Goal: Task Accomplishment & Management: Use online tool/utility

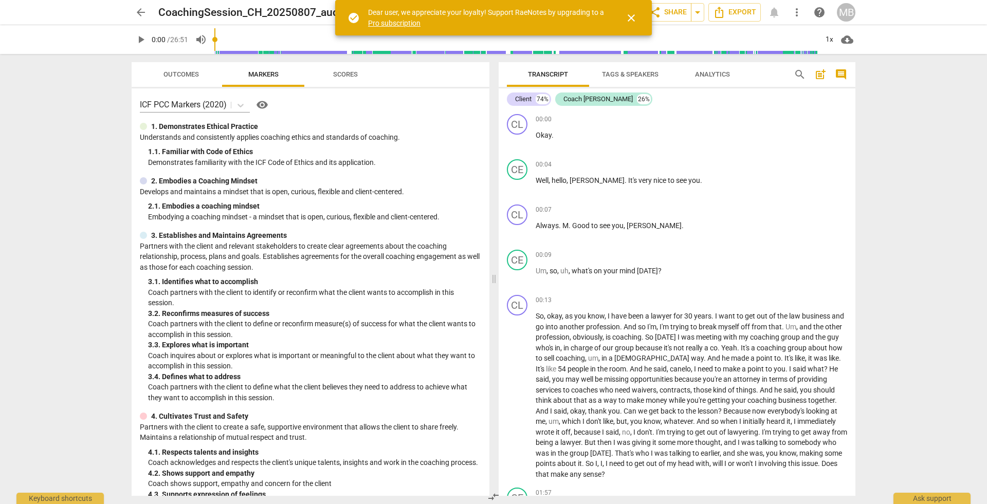
click at [140, 35] on span "play_arrow" at bounding box center [141, 39] width 12 height 12
click at [139, 35] on span "pause" at bounding box center [141, 39] width 12 height 12
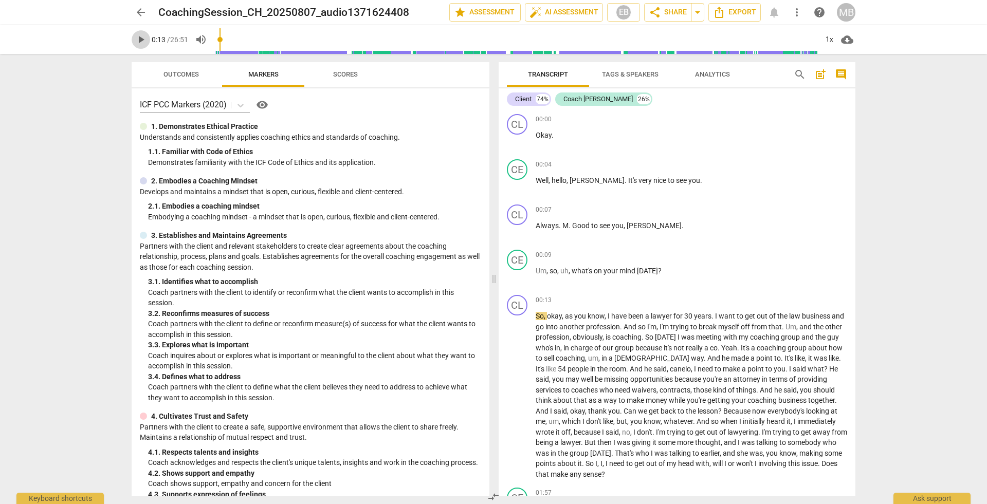
click at [140, 34] on span "play_arrow" at bounding box center [141, 39] width 12 height 12
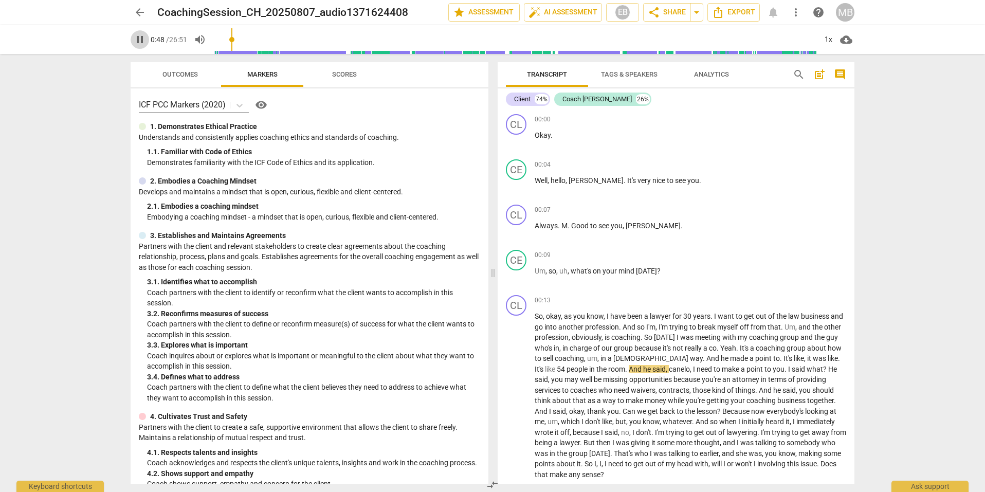
click at [140, 38] on span "pause" at bounding box center [140, 39] width 12 height 12
click at [547, 11] on span "auto_fix_high AI Assessment" at bounding box center [563, 12] width 69 height 12
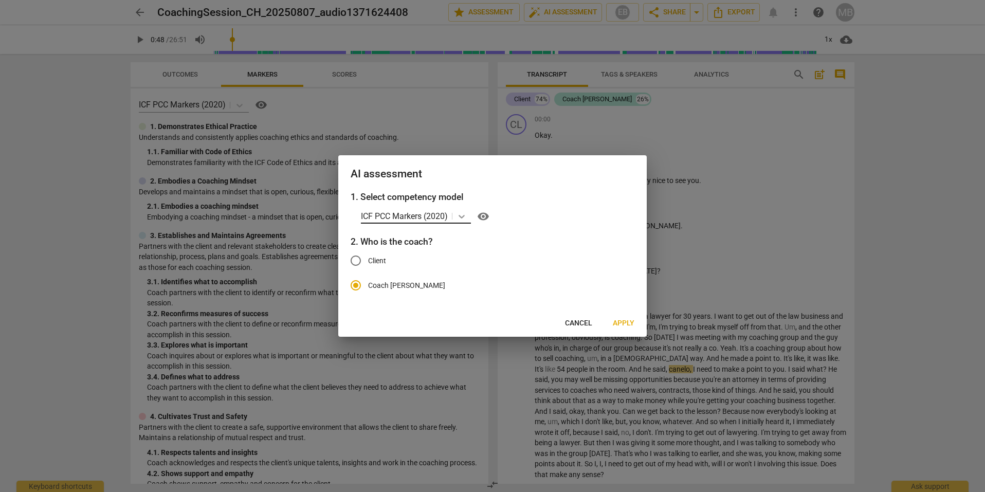
click at [463, 217] on icon at bounding box center [462, 217] width 6 height 4
click at [552, 208] on div "ICF PCC Markers (2020) visibility" at bounding box center [498, 216] width 274 height 16
click at [622, 319] on span "Apply" at bounding box center [624, 323] width 22 height 10
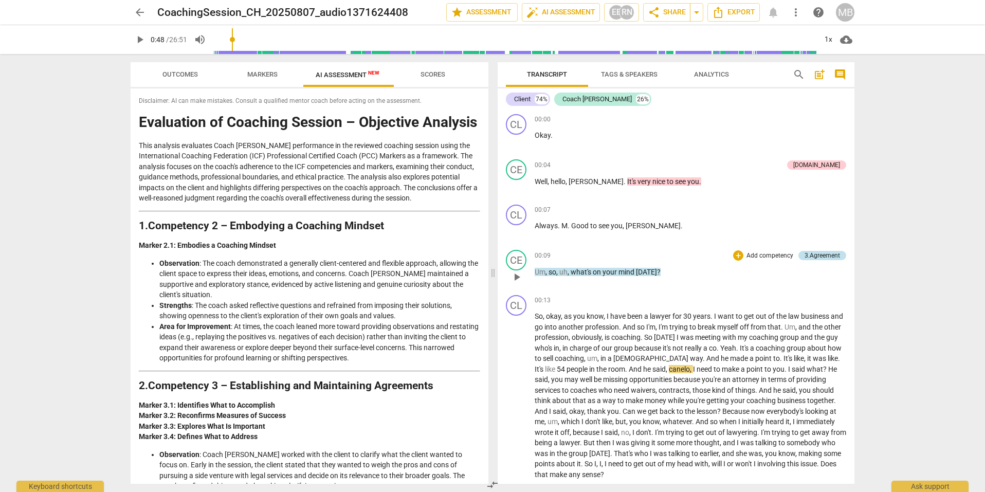
click at [809, 254] on div "3.Agreement" at bounding box center [822, 255] width 35 height 9
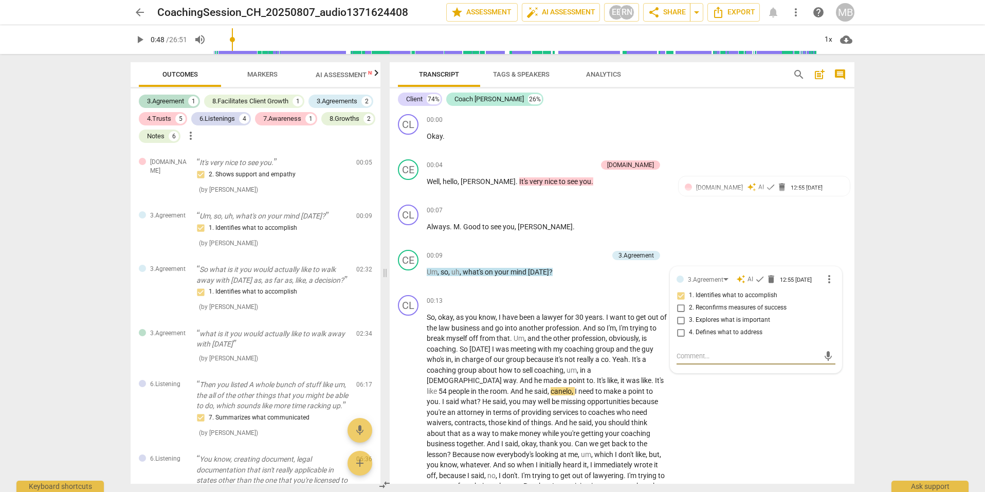
click at [900, 268] on div "arrow_back CoachingSession_CH_20250807_audio1371624408 edit star Assessment aut…" at bounding box center [492, 246] width 985 height 492
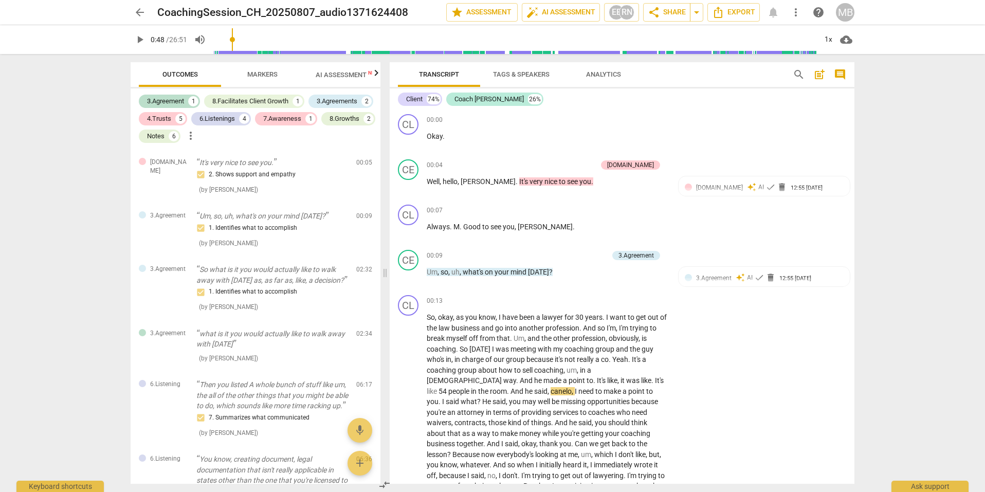
click at [137, 42] on span "play_arrow" at bounding box center [140, 39] width 12 height 12
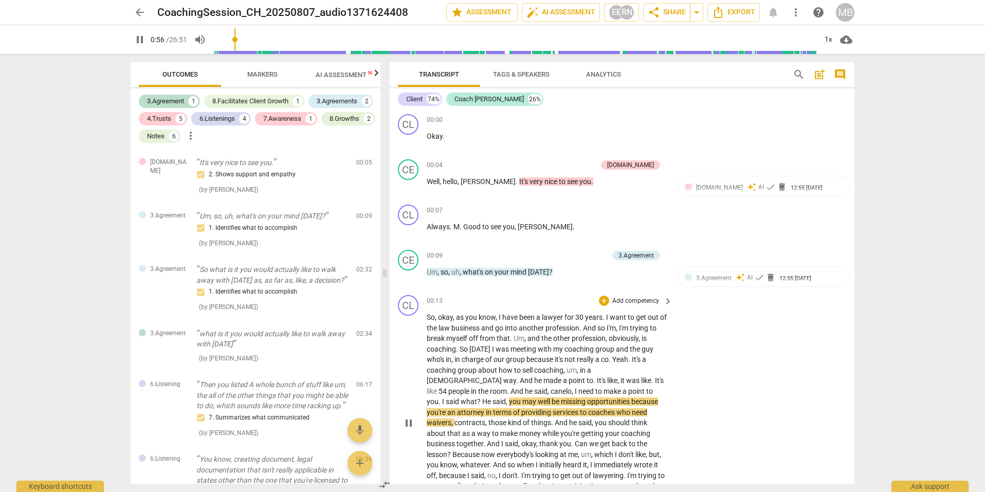
type input "56"
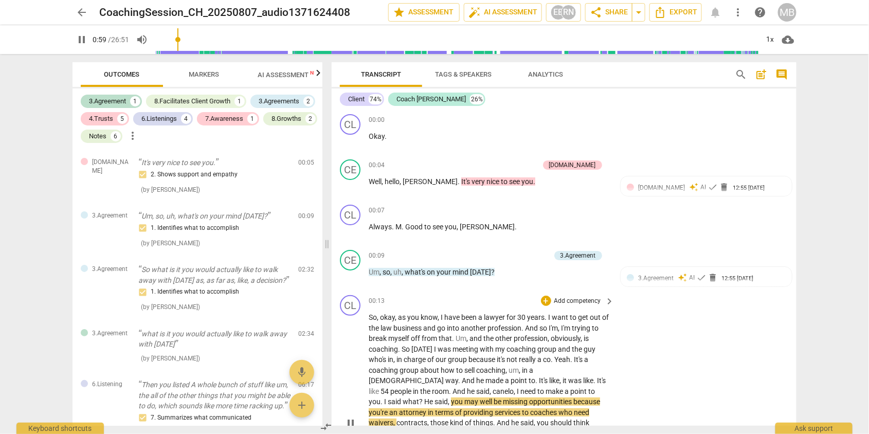
click at [727, 382] on div "CL play_arrow pause 00:13 + Add competency keyboard_arrow_right So , okay , as …" at bounding box center [564, 414] width 465 height 247
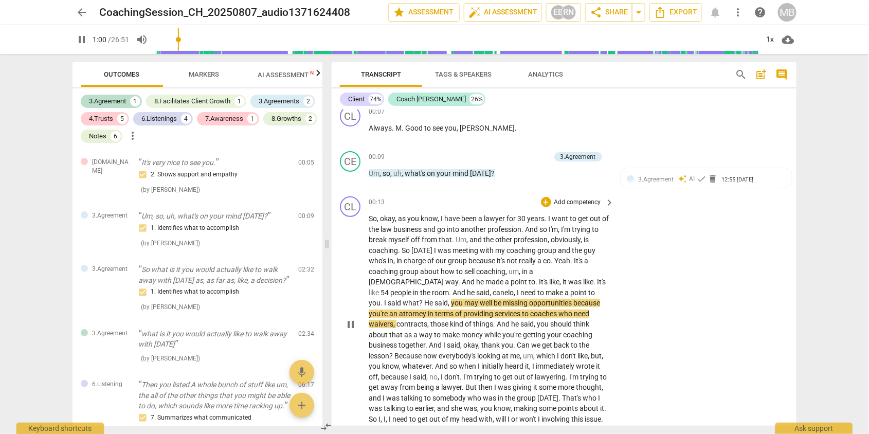
scroll to position [105, 0]
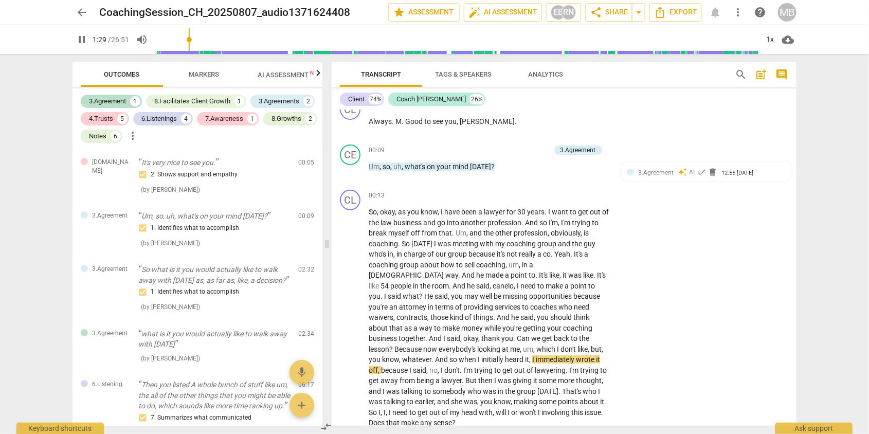
click at [78, 33] on span "pause" at bounding box center [82, 39] width 12 height 12
click at [82, 37] on span "play_arrow" at bounding box center [82, 39] width 12 height 12
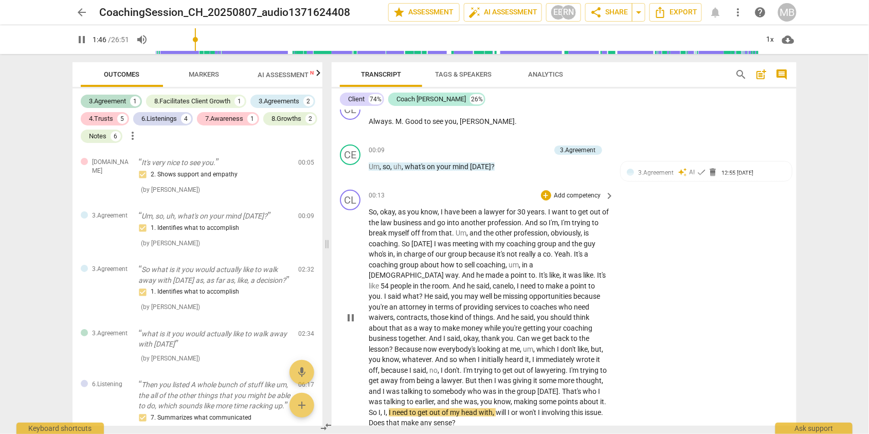
click at [708, 359] on div "CL play_arrow pause 00:13 + Add competency keyboard_arrow_right So , okay , as …" at bounding box center [564, 309] width 465 height 247
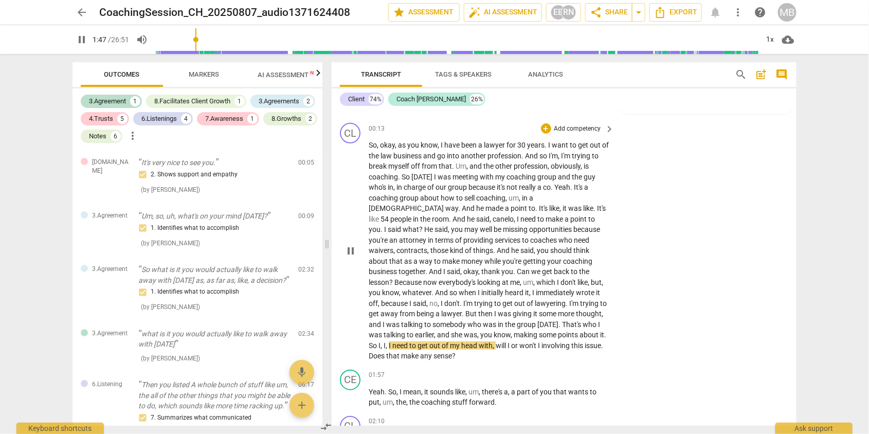
scroll to position [193, 0]
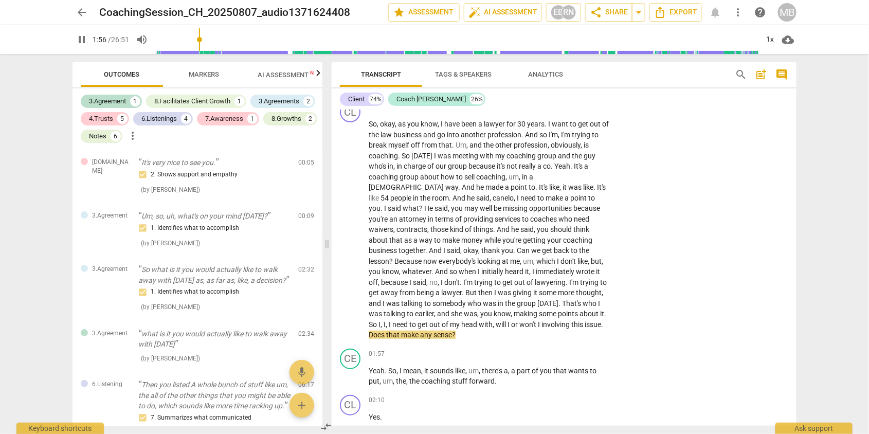
click at [79, 39] on span "pause" at bounding box center [82, 39] width 12 height 12
drag, startPoint x: 525, startPoint y: 307, endPoint x: 522, endPoint y: 318, distance: 11.2
click at [522, 318] on p "So , okay , as you know , I have been a lawyer for 30 years . I want to get out…" at bounding box center [489, 230] width 241 height 222
click at [543, 299] on icon "button" at bounding box center [545, 304] width 10 height 12
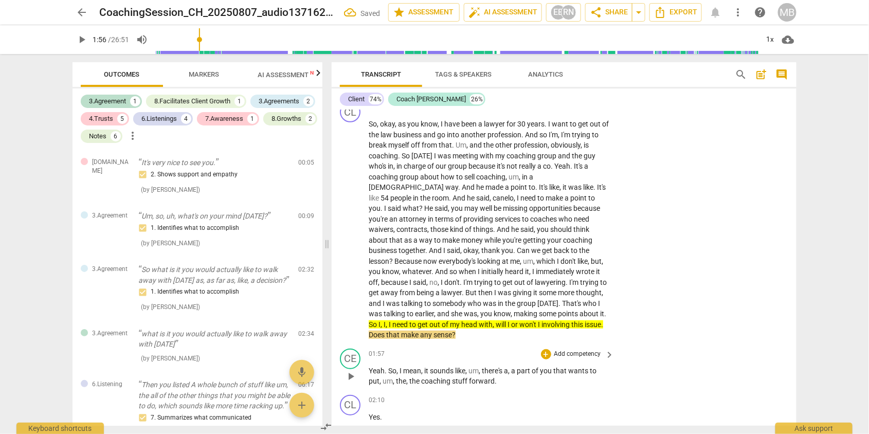
click at [587, 350] on p "Add competency" at bounding box center [577, 354] width 49 height 9
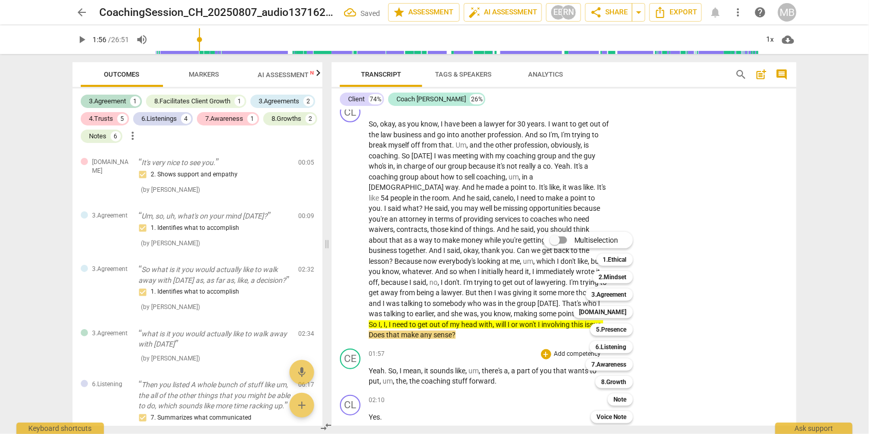
click at [694, 258] on div at bounding box center [434, 217] width 869 height 434
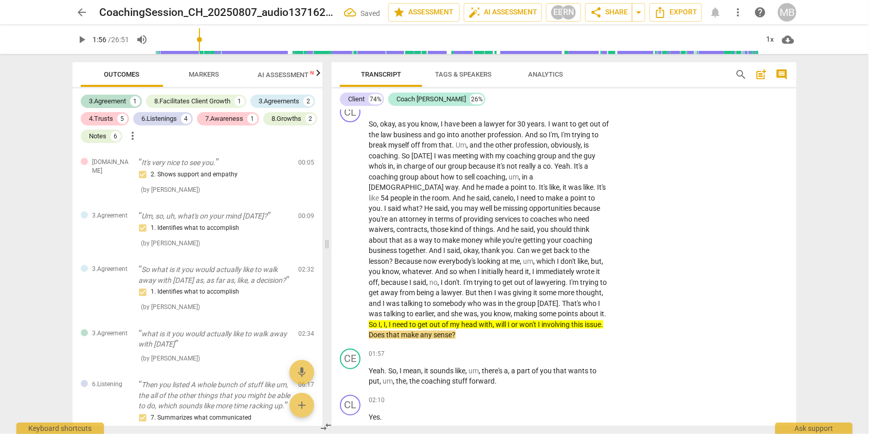
click at [78, 37] on span "play_arrow" at bounding box center [82, 39] width 12 height 12
drag, startPoint x: 793, startPoint y: 125, endPoint x: 794, endPoint y: 138, distance: 12.9
click at [794, 138] on div "CL play_arrow pause 00:00 + Add competency keyboard_arrow_right Okay . CE play_…" at bounding box center [564, 268] width 465 height 316
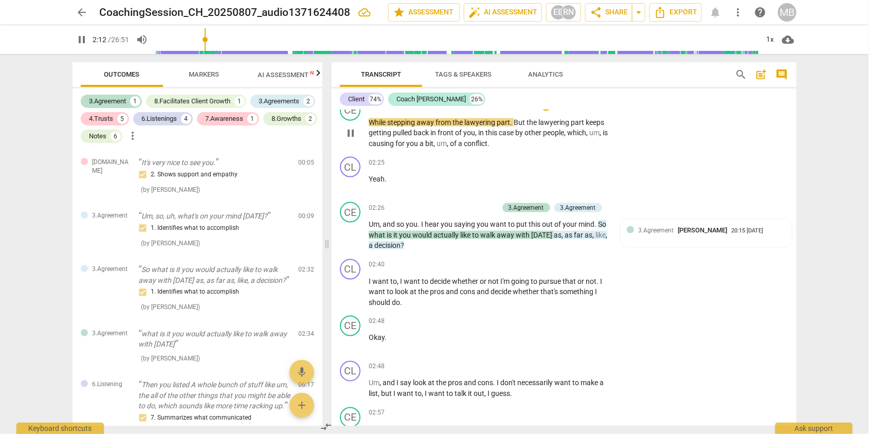
drag, startPoint x: 793, startPoint y: 130, endPoint x: 793, endPoint y: 139, distance: 9.3
click at [793, 139] on div "CE play_arrow pause 02:10 + Add competency keyboard_arrow_right While stepping …" at bounding box center [564, 124] width 465 height 57
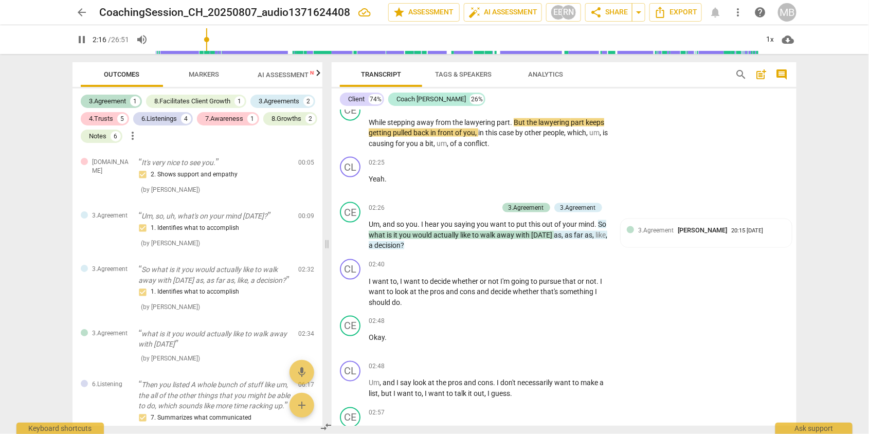
click at [81, 37] on span "pause" at bounding box center [82, 39] width 12 height 12
type input "137"
click at [461, 174] on p "Yeah ." at bounding box center [489, 179] width 241 height 11
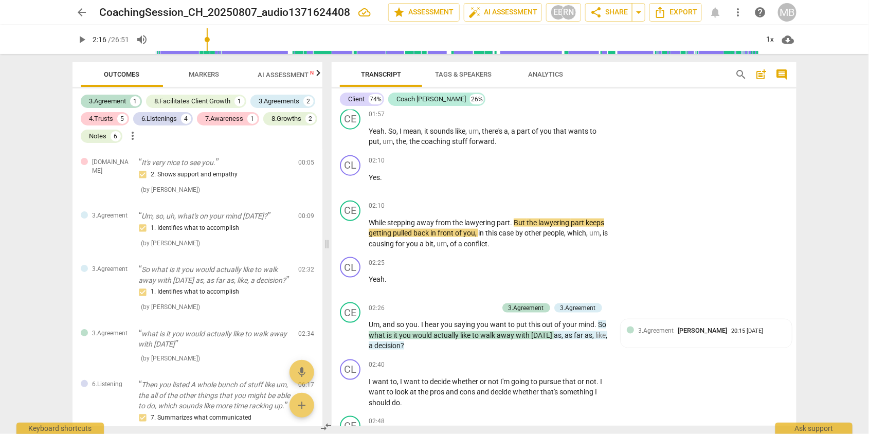
scroll to position [399, 0]
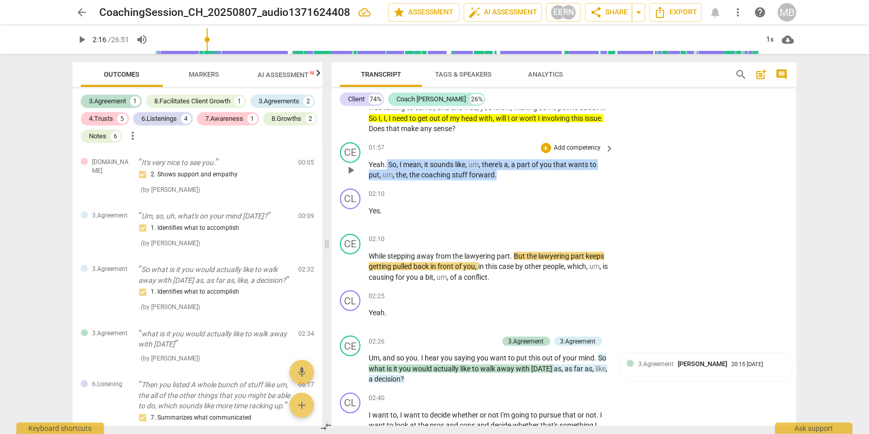
drag, startPoint x: 386, startPoint y: 154, endPoint x: 505, endPoint y: 169, distance: 120.3
click at [505, 169] on p "Yeah . So , I mean , it sounds like , um , there's a , a part of you that wants…" at bounding box center [489, 169] width 241 height 21
click at [563, 143] on p "Add competency" at bounding box center [577, 147] width 49 height 9
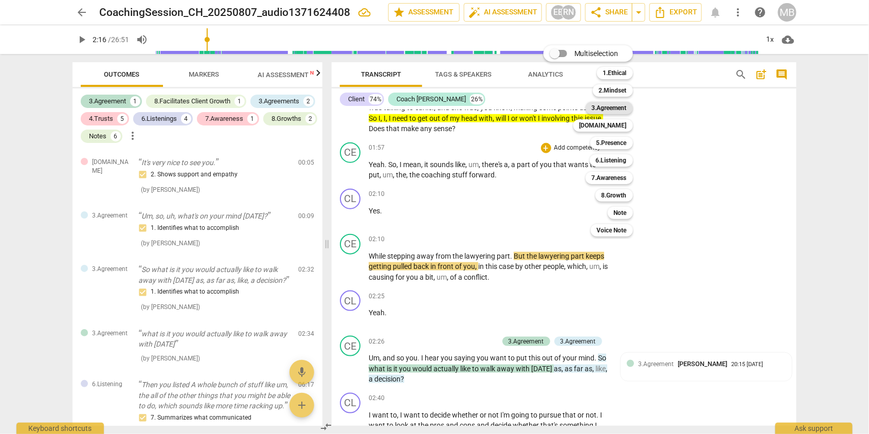
click at [615, 107] on b "3.Agreement" at bounding box center [609, 108] width 35 height 12
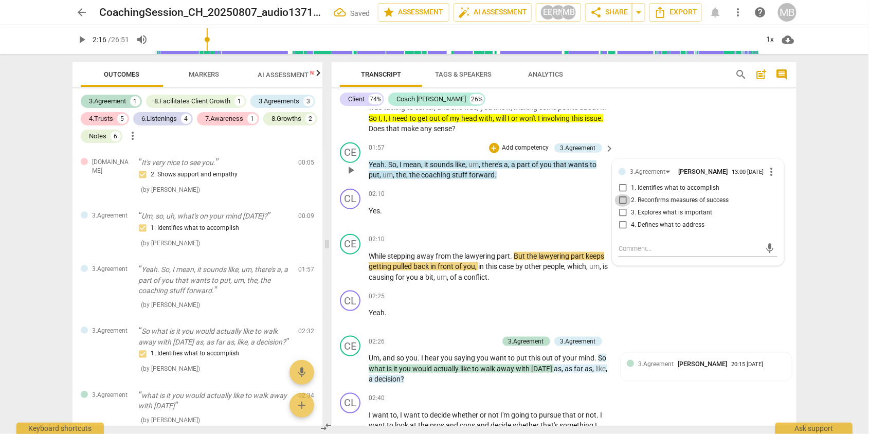
click at [622, 194] on input "2. Reconfirms measures of success" at bounding box center [622, 200] width 16 height 12
checkbox input "true"
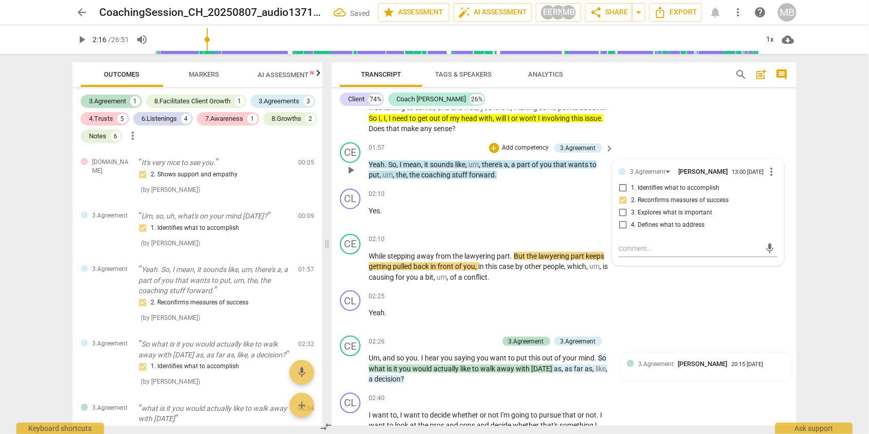
click at [620, 182] on input "1. Identifies what to accomplish" at bounding box center [622, 188] width 16 height 12
checkbox input "true"
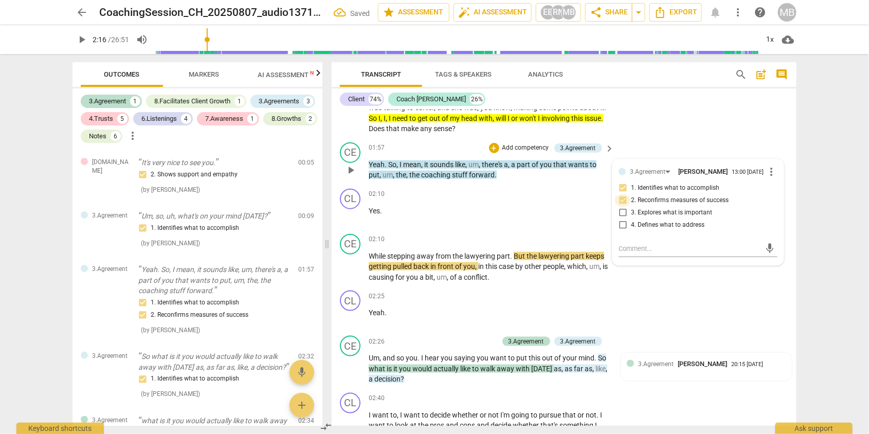
click at [622, 196] on input "2. Reconfirms measures of success" at bounding box center [622, 200] width 16 height 12
checkbox input "false"
click at [687, 128] on div "CL play_arrow pause 00:13 + Add competency keyboard_arrow_right So , okay , as …" at bounding box center [564, 15] width 465 height 247
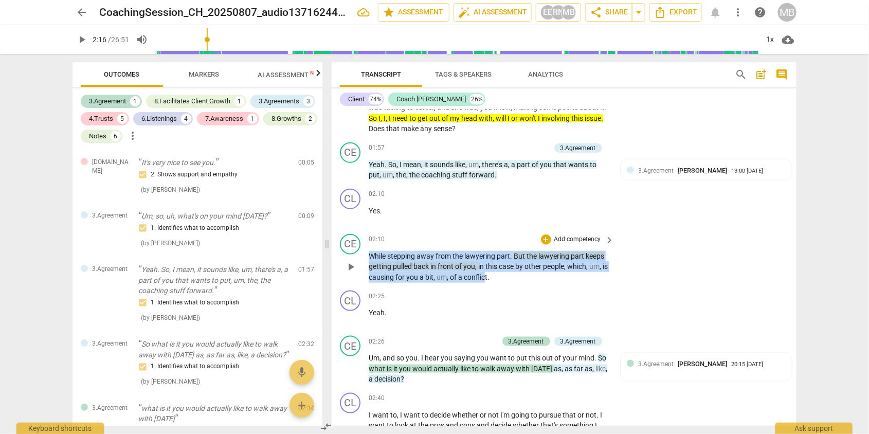
drag, startPoint x: 369, startPoint y: 247, endPoint x: 493, endPoint y: 266, distance: 124.8
click at [493, 266] on p "While stepping away from the lawyering part . But the lawyering part keeps gett…" at bounding box center [489, 267] width 241 height 32
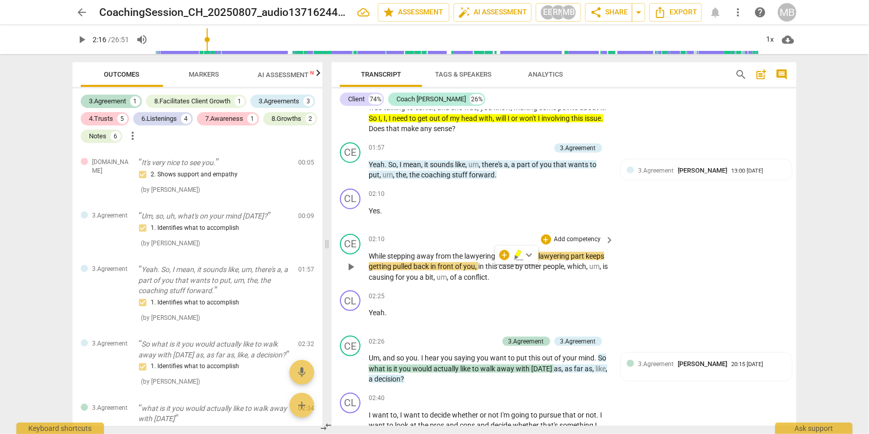
click at [562, 235] on p "Add competency" at bounding box center [577, 239] width 49 height 9
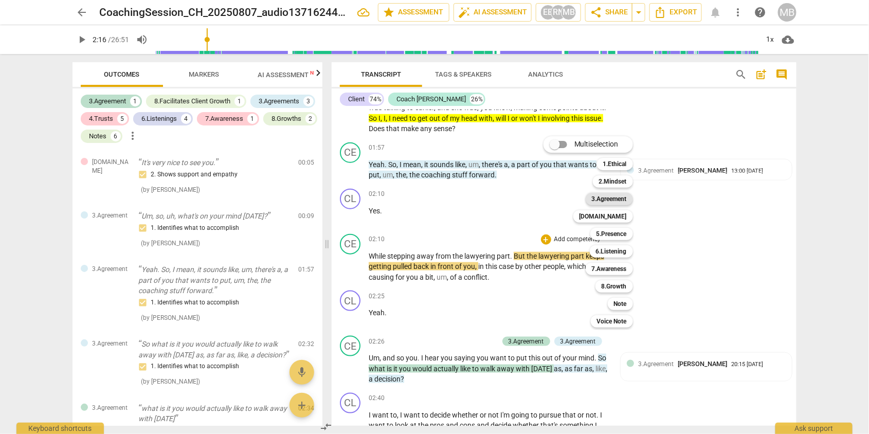
click at [617, 198] on b "3.Agreement" at bounding box center [609, 199] width 35 height 12
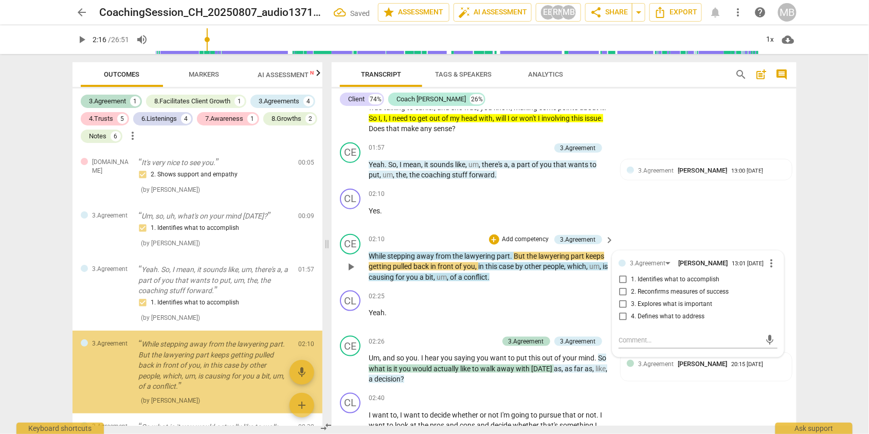
scroll to position [82, 0]
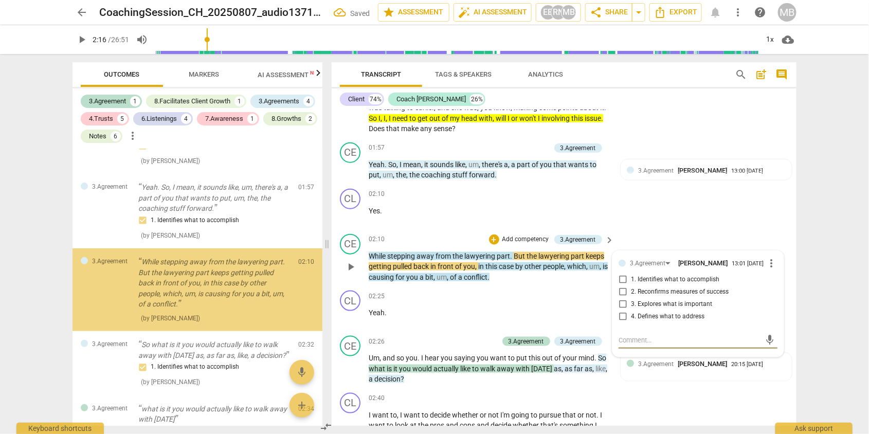
click at [622, 274] on input "1. Identifies what to accomplish" at bounding box center [622, 280] width 16 height 12
checkbox input "true"
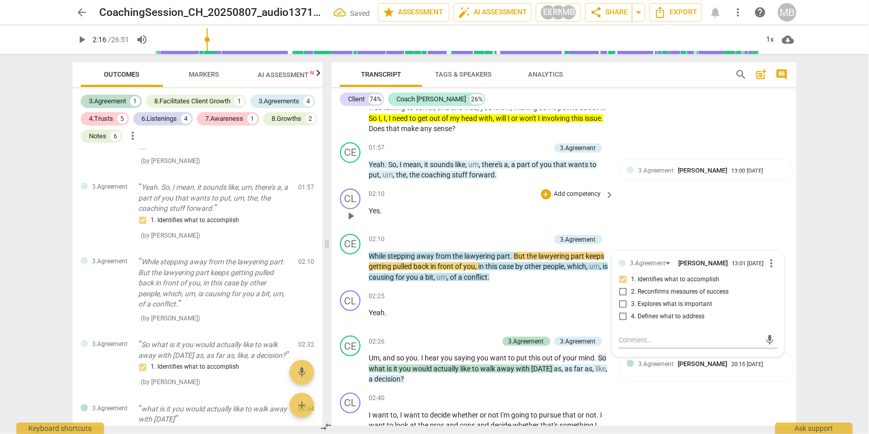
click at [674, 209] on div "CL play_arrow pause 02:10 + Add competency keyboard_arrow_right Yes ." at bounding box center [564, 207] width 465 height 45
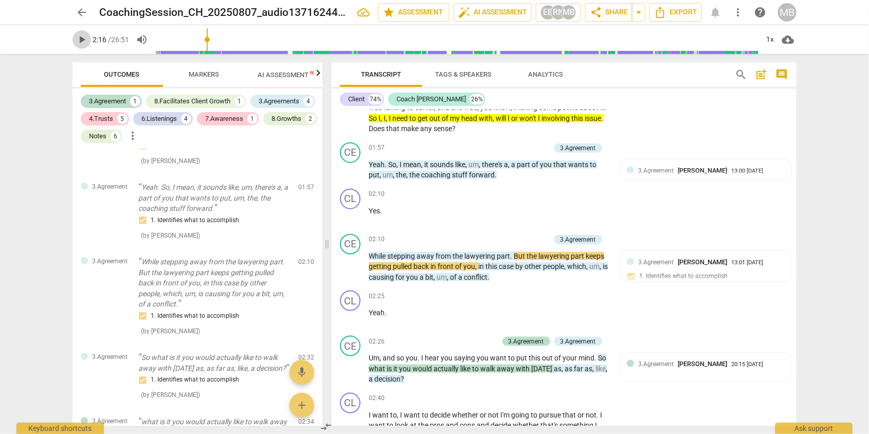
click at [81, 40] on span "play_arrow" at bounding box center [82, 39] width 12 height 12
click at [82, 40] on span "pause" at bounding box center [82, 39] width 12 height 12
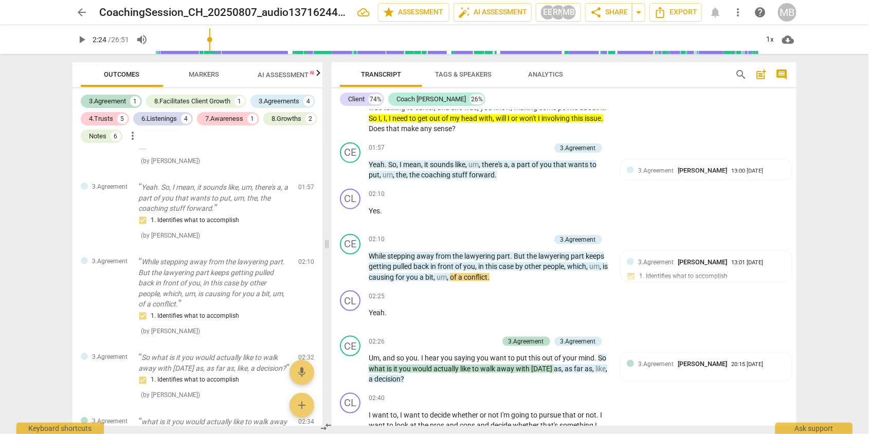
type input "145"
click at [528, 235] on p "Add competency" at bounding box center [525, 239] width 49 height 9
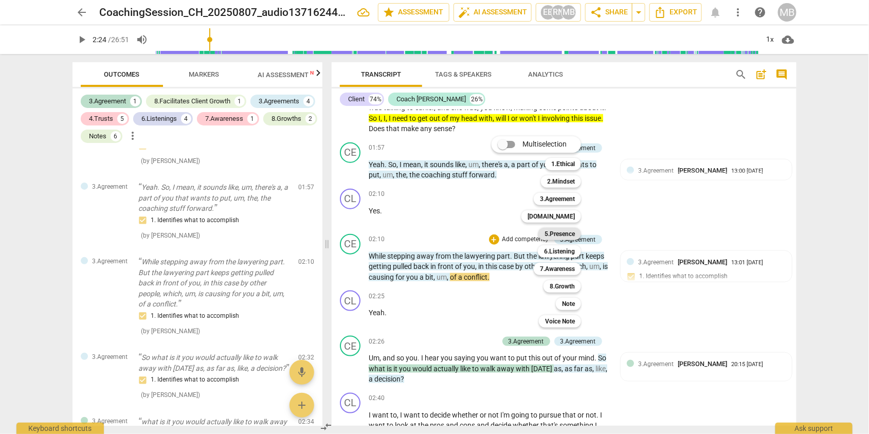
click at [560, 230] on b "5.Presence" at bounding box center [559, 234] width 30 height 12
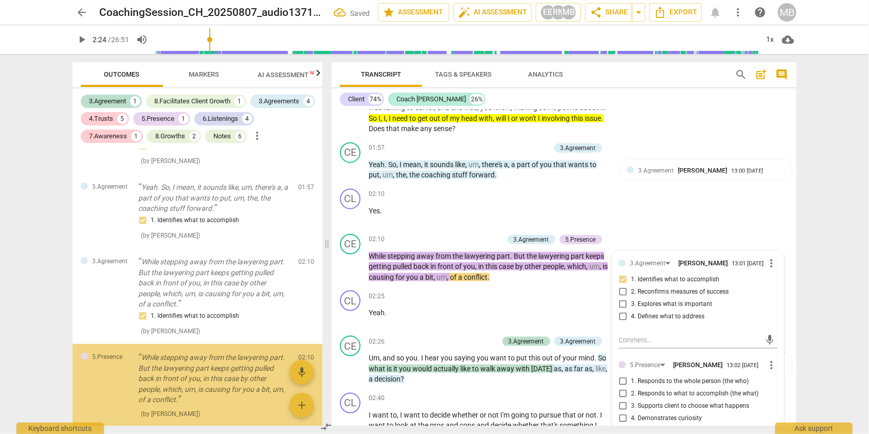
scroll to position [184, 0]
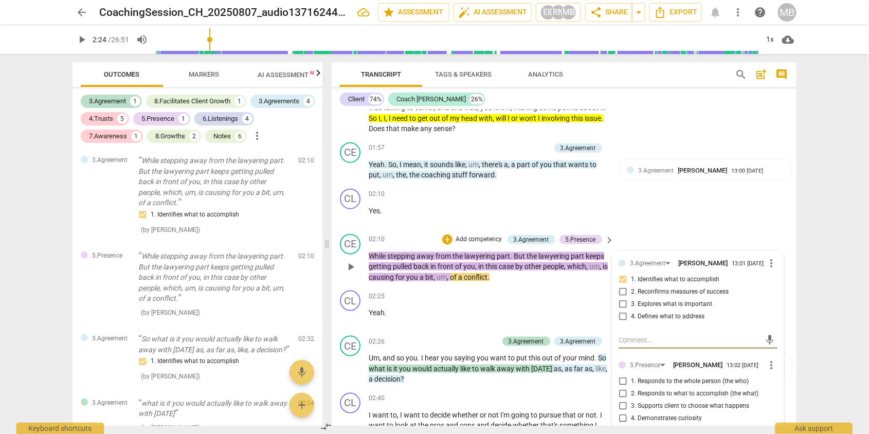
click at [622, 389] on input "2. Responds to what to accomplish (the what)" at bounding box center [622, 394] width 16 height 12
checkbox input "true"
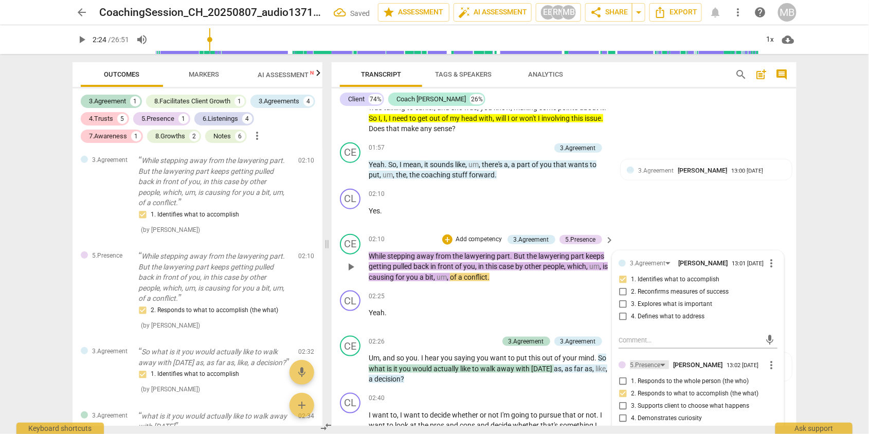
click at [660, 360] on div "5.Presence" at bounding box center [649, 364] width 39 height 9
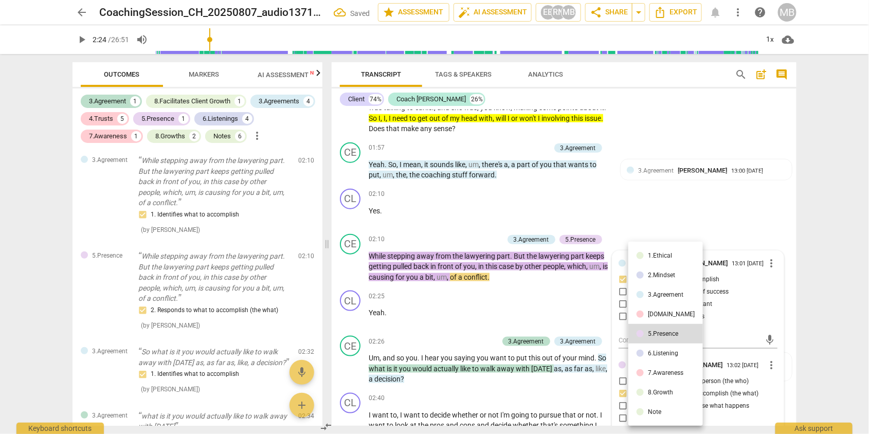
click at [660, 351] on div "6.Listening" at bounding box center [663, 353] width 30 height 6
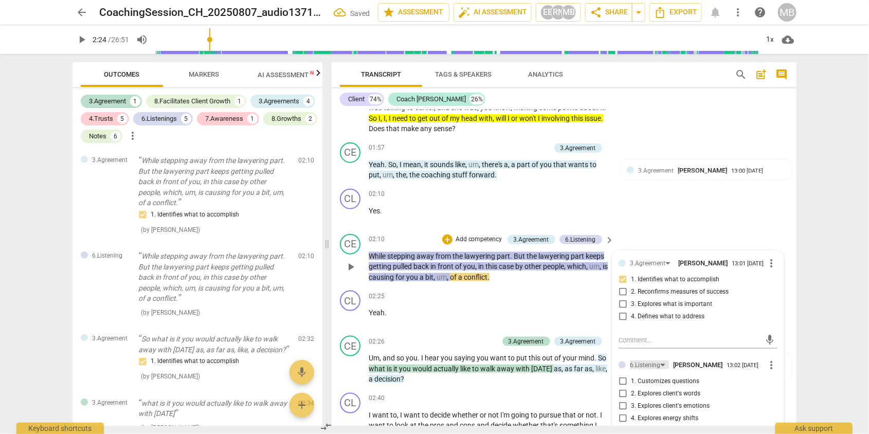
click at [660, 360] on div "6.Listening" at bounding box center [649, 364] width 39 height 9
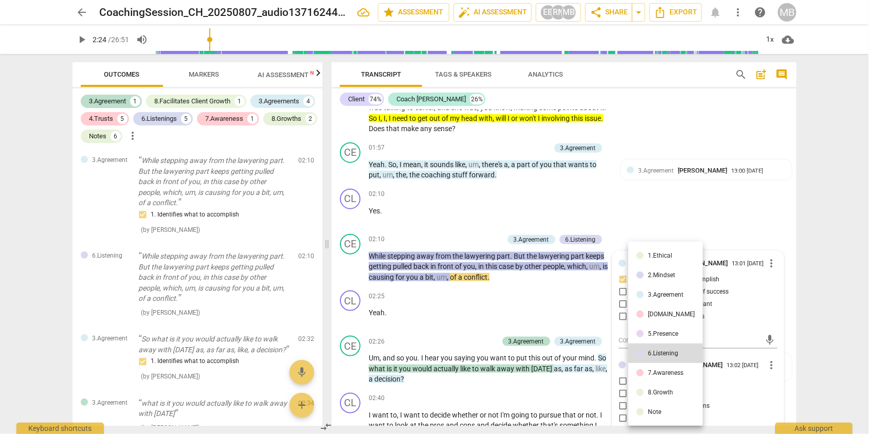
click at [658, 331] on div "5.Presence" at bounding box center [663, 334] width 30 height 6
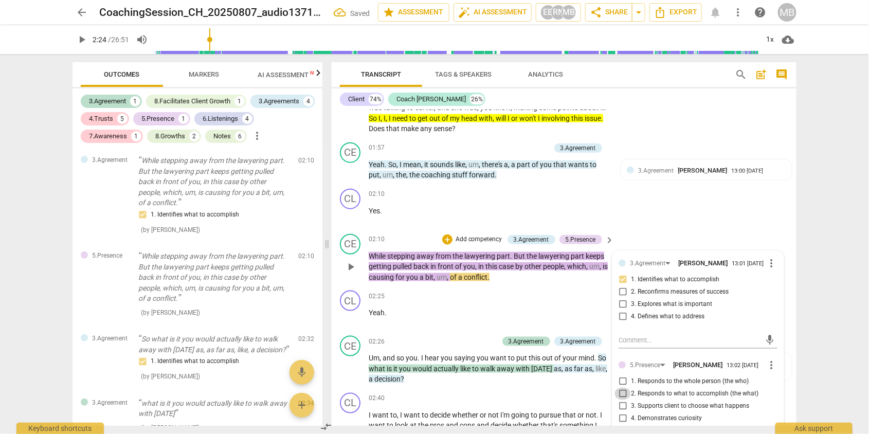
click at [621, 389] on input "2. Responds to what to accomplish (the what)" at bounding box center [622, 394] width 16 height 12
checkbox input "true"
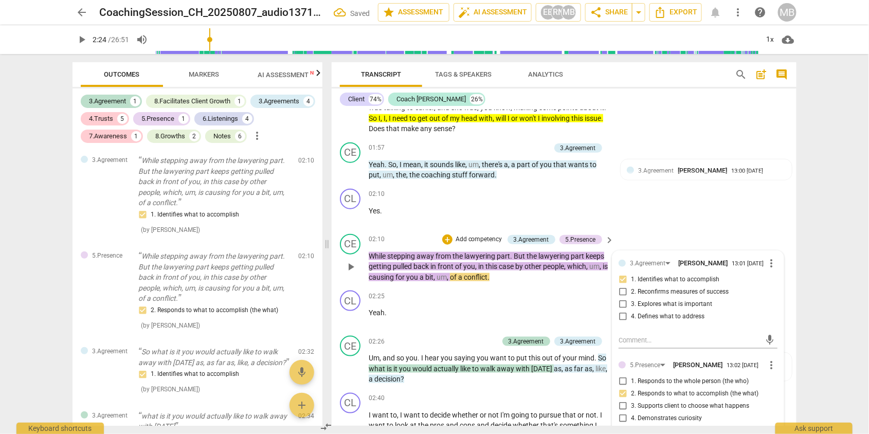
click at [621, 402] on input "3. Supports client to choose what happens" at bounding box center [622, 406] width 16 height 12
checkbox input "true"
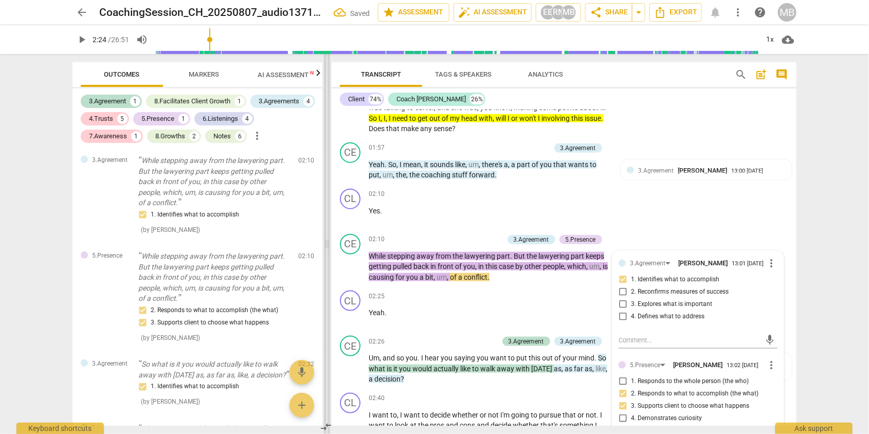
click at [324, 292] on span at bounding box center [327, 244] width 6 height 380
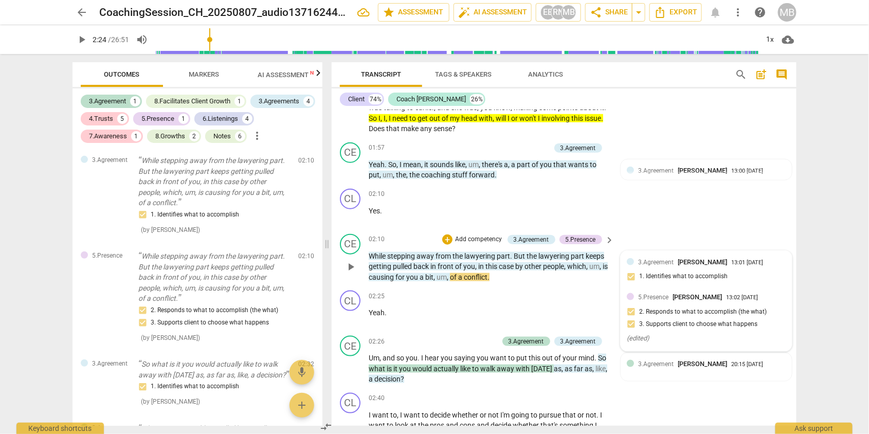
click at [657, 264] on div "3.Agreement [PERSON_NAME] 13:01 [DATE] 1. Identifies what to accomplish" at bounding box center [706, 272] width 159 height 31
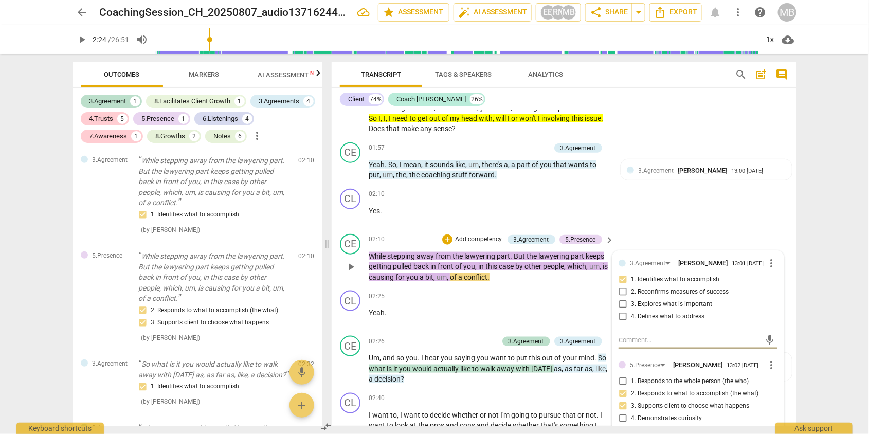
type textarea "Y"
type textarea "Yo"
type textarea "You"
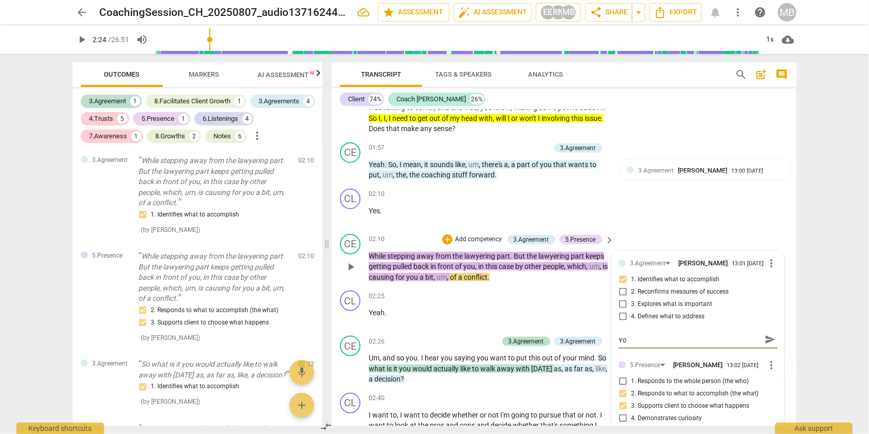
type textarea "You"
type textarea "You a"
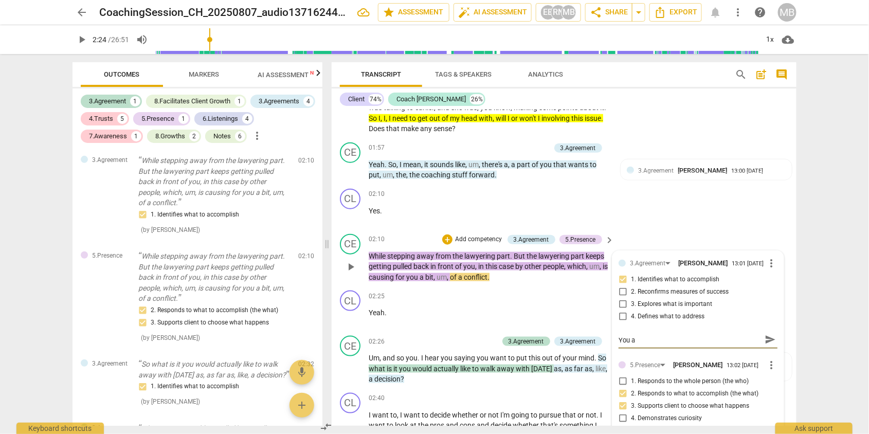
type textarea "You ar"
type textarea "You are"
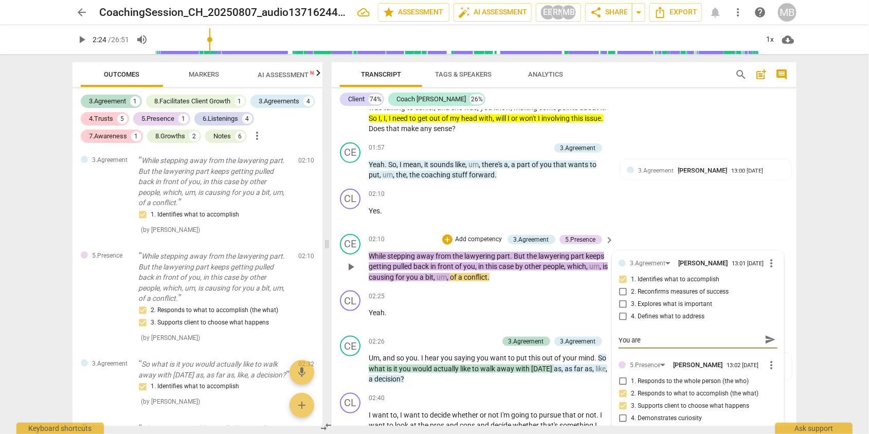
type textarea "You are"
type textarea "You are c"
type textarea "You are co"
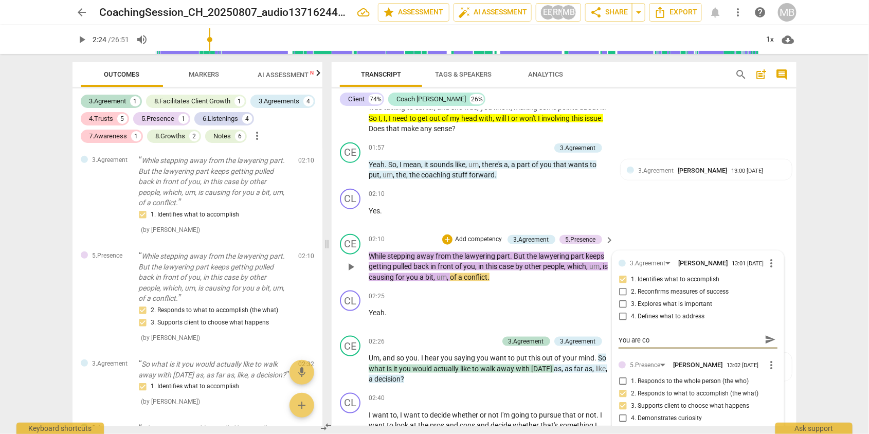
type textarea "You are con"
type textarea "You are conf"
type textarea "You are confi"
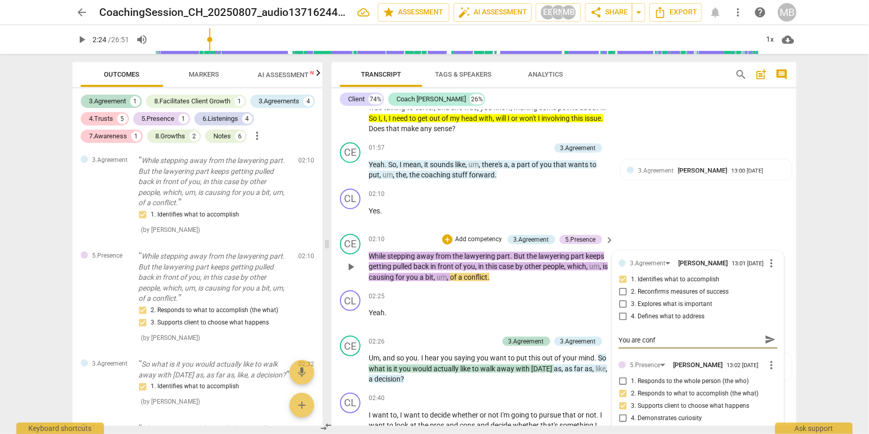
type textarea "You are confi"
type textarea "You are confir"
type textarea "You are confirm"
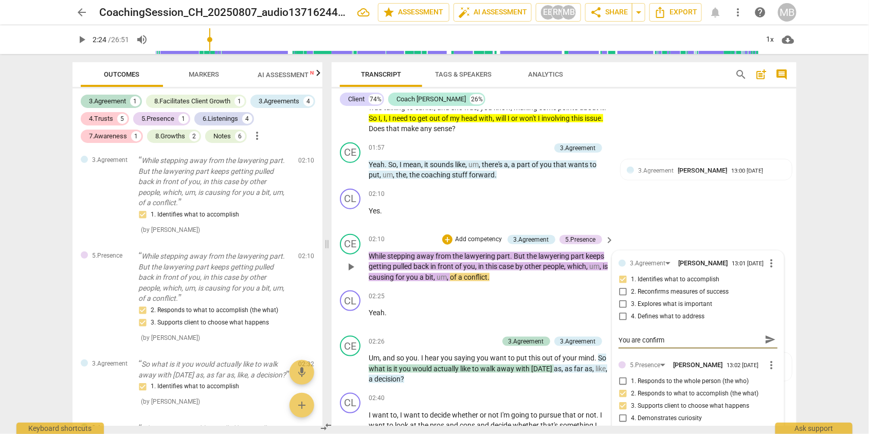
type textarea "You are confirmi"
type textarea "You are confirmin"
type textarea "You are confirming"
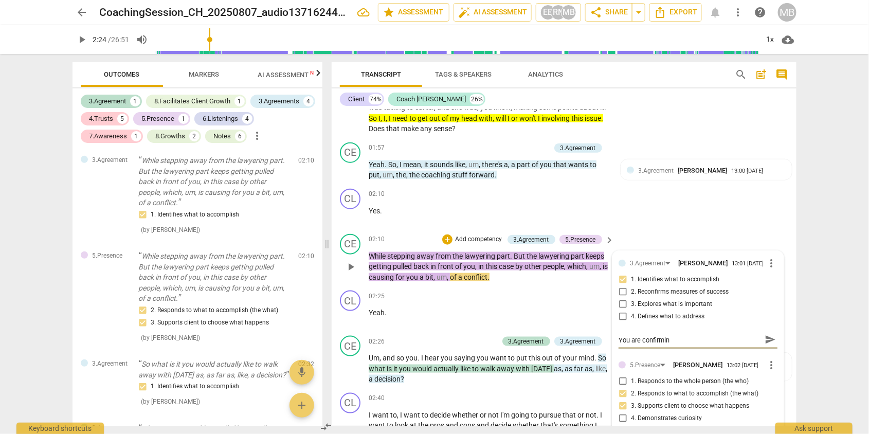
type textarea "You are confirming"
type textarea "You are confirming w"
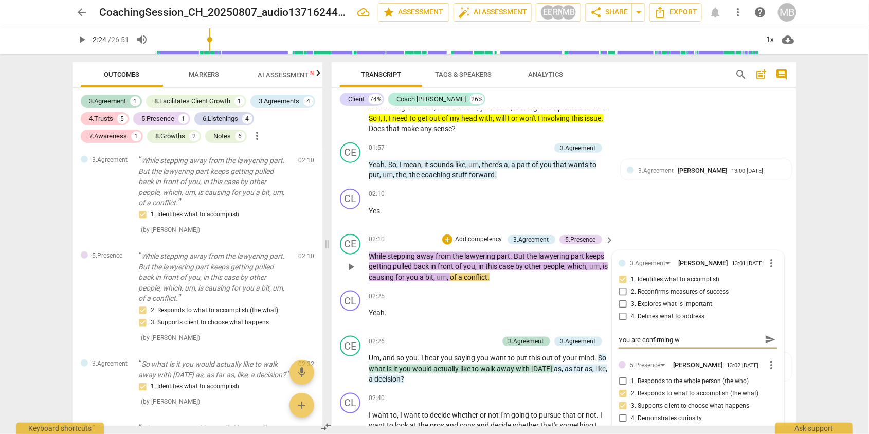
type textarea "You are confirming wi"
type textarea "You are confirming wit"
type textarea "You are confirming with"
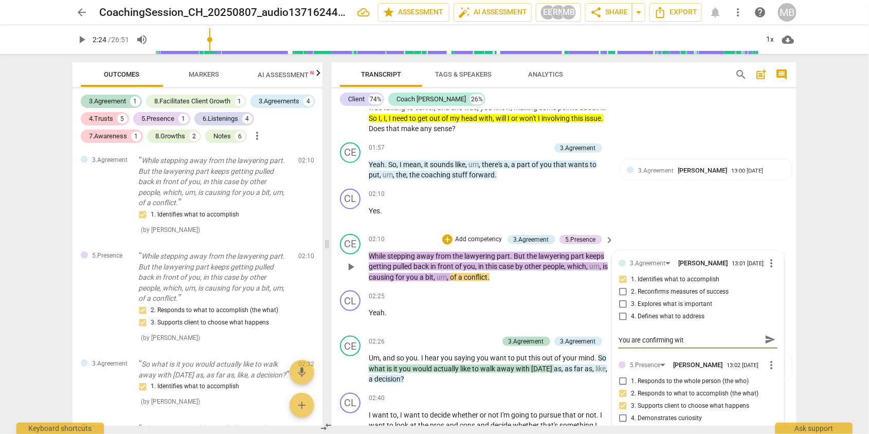
type textarea "You are confirming with"
type textarea "You are confirming with t"
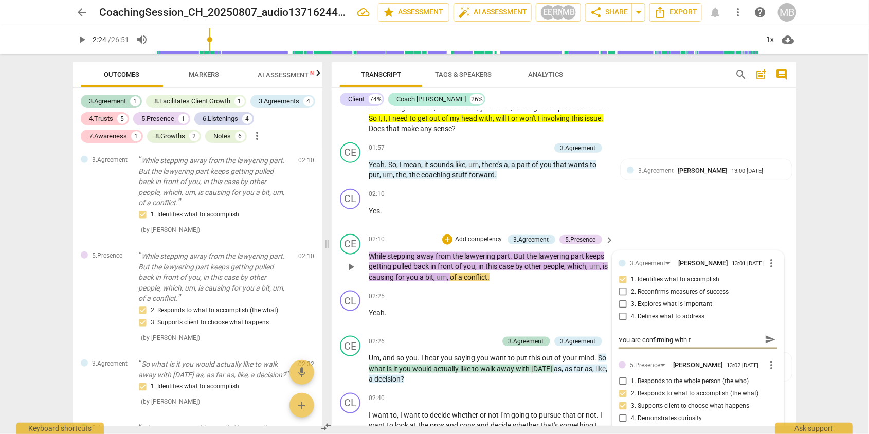
type textarea "You are confirming with th"
type textarea "You are confirming with the"
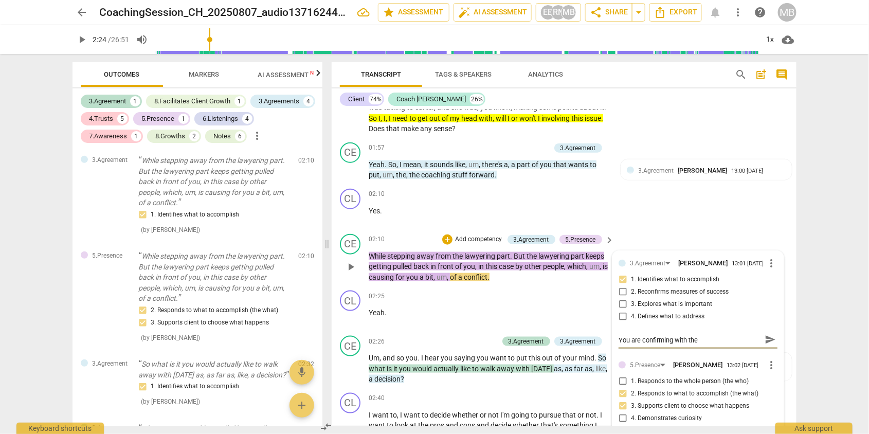
type textarea "You are confirming with the"
type textarea "You are confirming with the c"
type textarea "You are confirming with the cl"
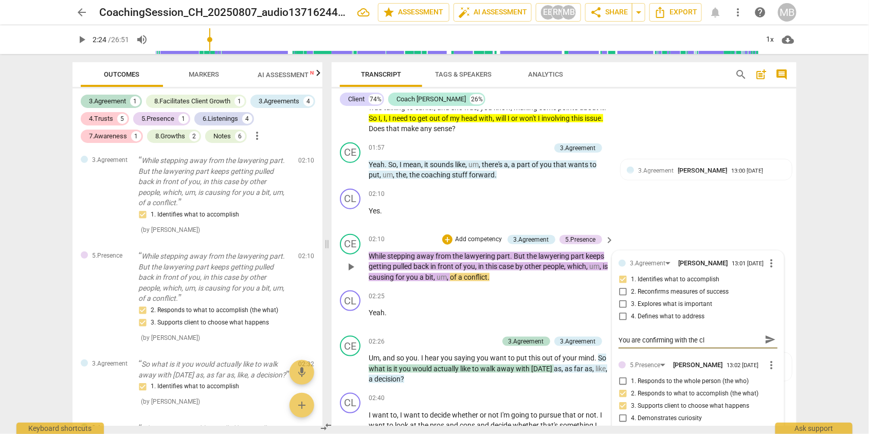
type textarea "You are confirming with the cli"
type textarea "You are confirming with the clie"
type textarea "You are confirming with the clien"
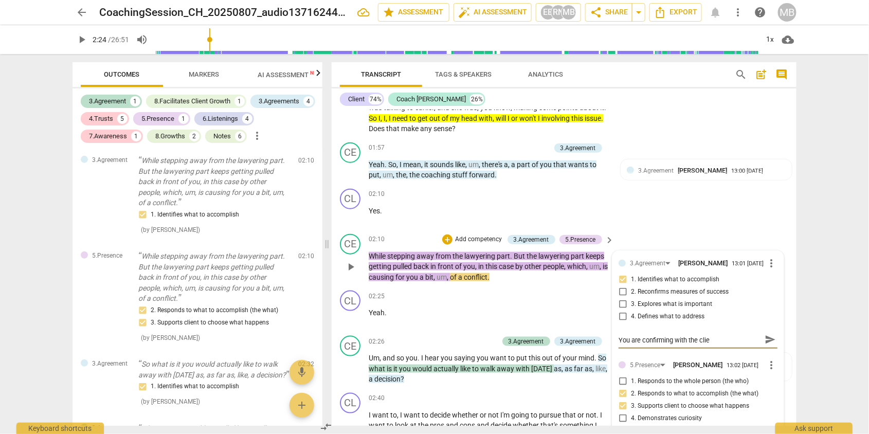
type textarea "You are confirming with the clien"
type textarea "You are confirming with the client"
type textarea "You are confirming with the clien"
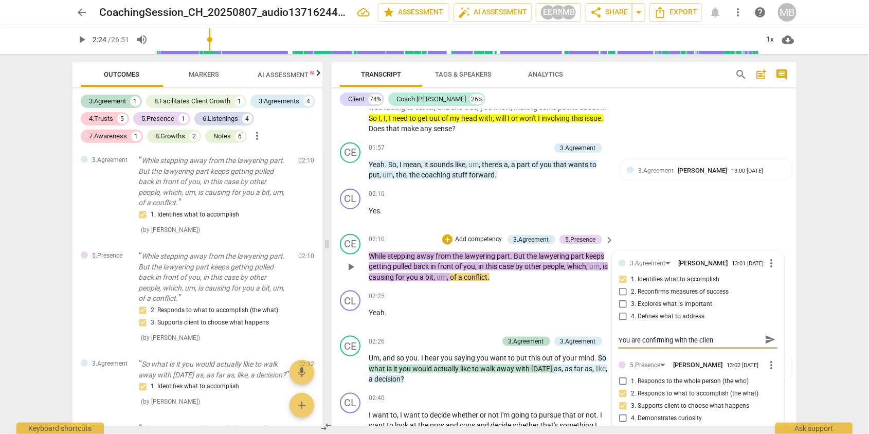
type textarea "You are confirming with the clie"
type textarea "You are confirming with the cli"
type textarea "You are confirming with the cl"
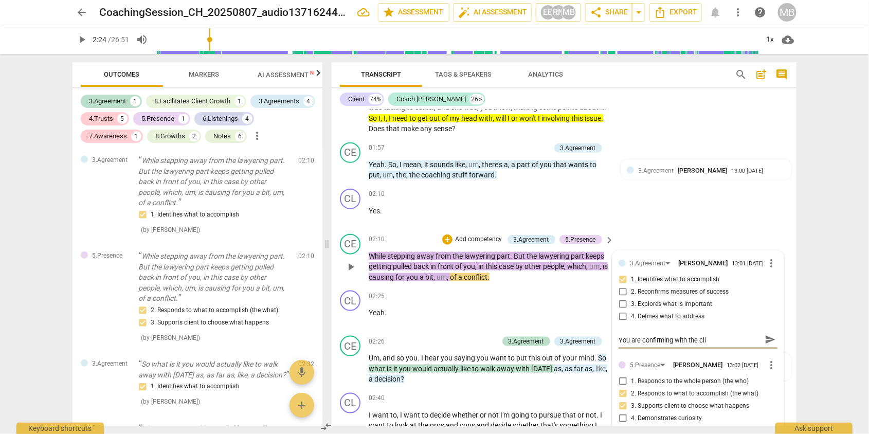
type textarea "You are confirming with the cl"
type textarea "You are confirming with the c"
type textarea "You are confirming with the"
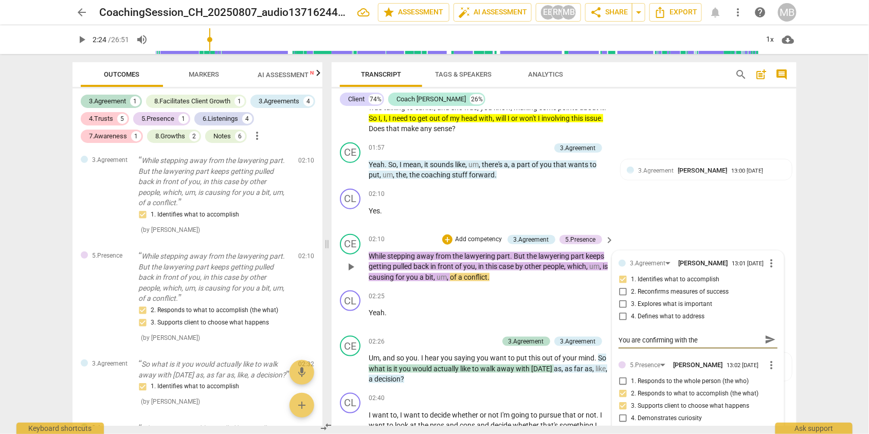
type textarea "You are confirming with the"
type textarea "You are confirming with th"
type textarea "You are confirming with t"
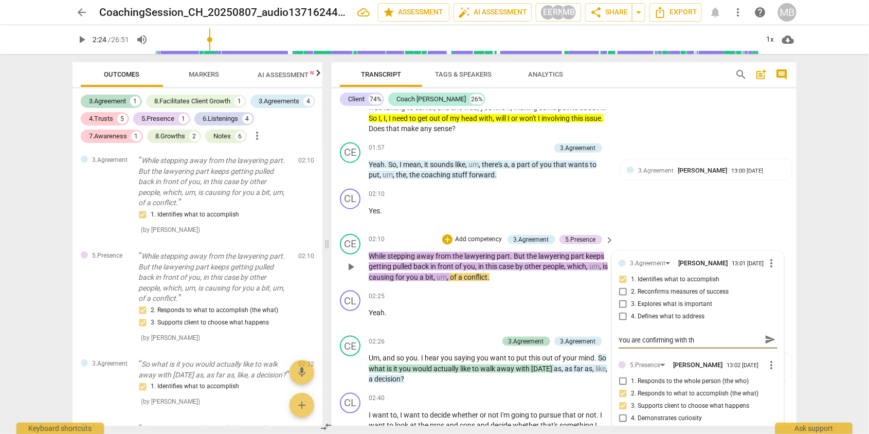
type textarea "You are confirming with t"
type textarea "You are confirming with"
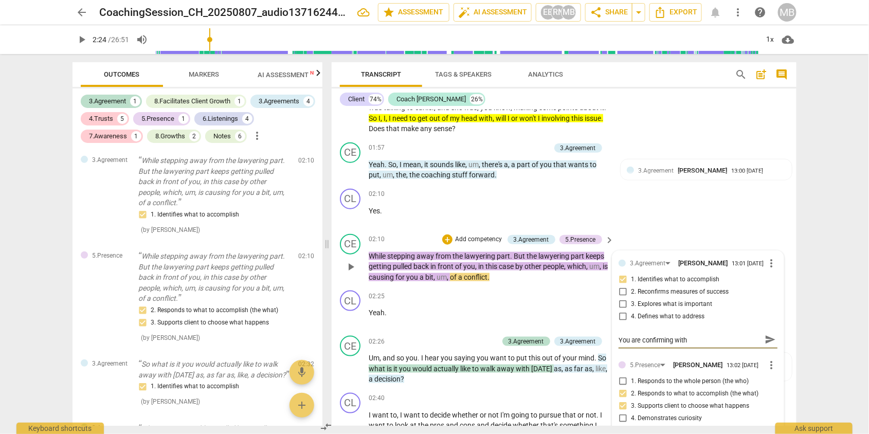
type textarea "You are confirming wit"
type textarea "You are confirming wi"
type textarea "You are confirming w"
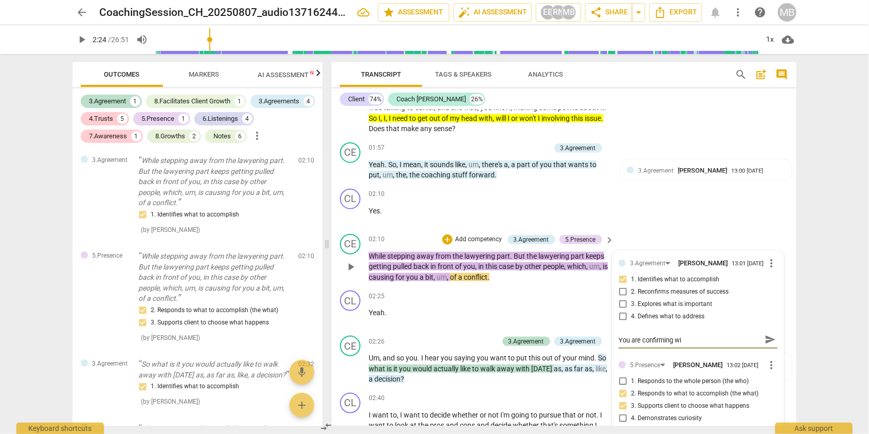
type textarea "You are confirming w"
type textarea "You are confirming"
type textarea "You are confirming w"
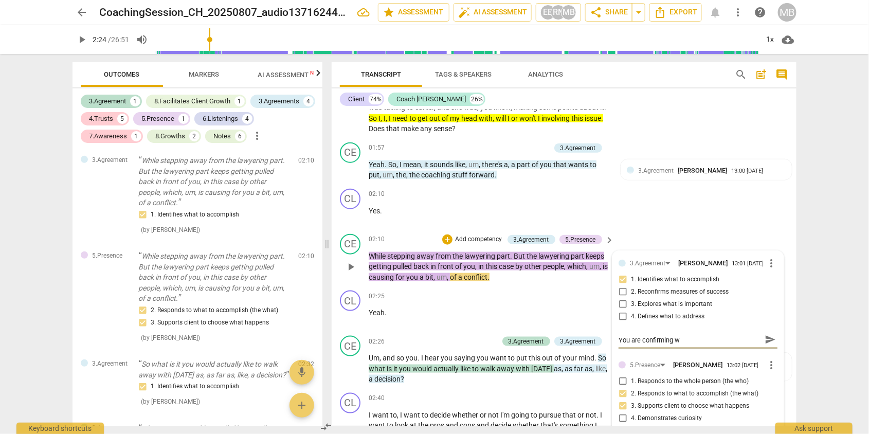
type textarea "You are confirming wh"
type textarea "You are confirming wha"
type textarea "You are confirming what"
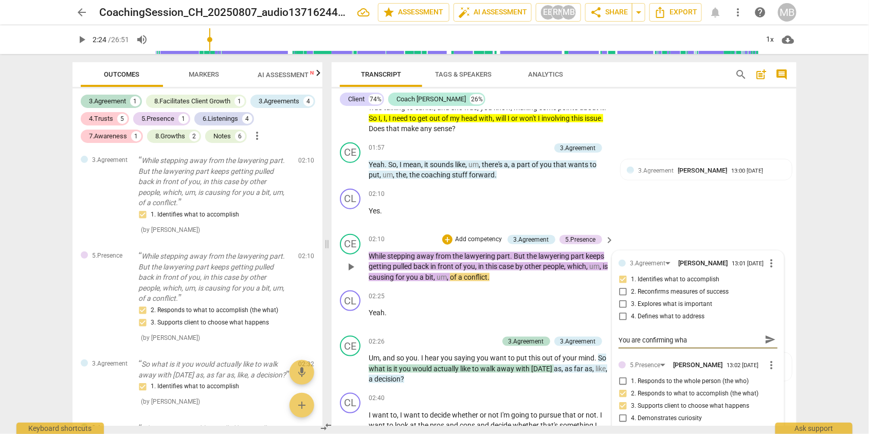
type textarea "You are confirming what"
type textarea "You are confirming what t"
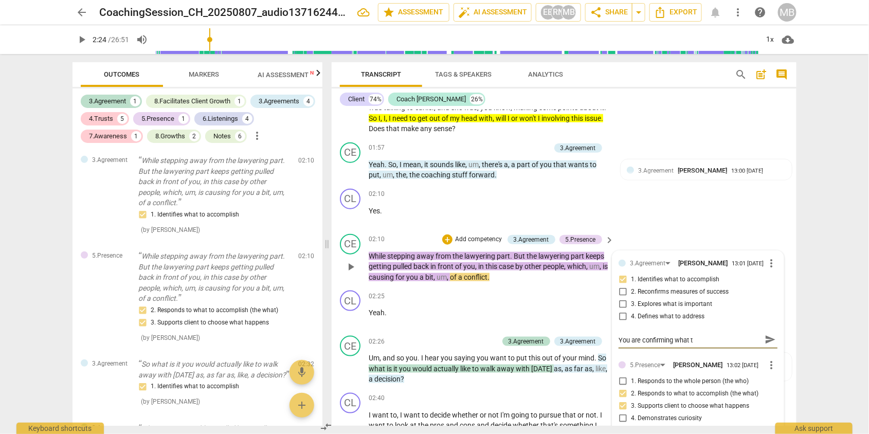
type textarea "You are confirming what th"
type textarea "You are confirming what the"
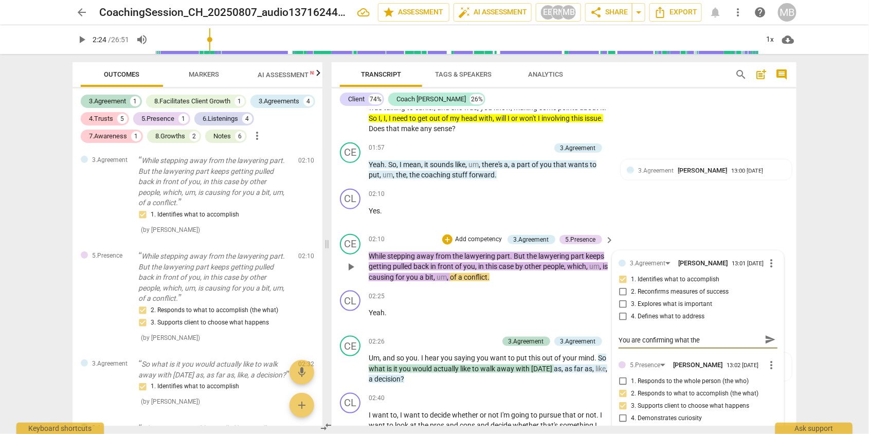
type textarea "You are confirming what the"
type textarea "You are confirming what the l"
type textarea "You are confirming what the lc"
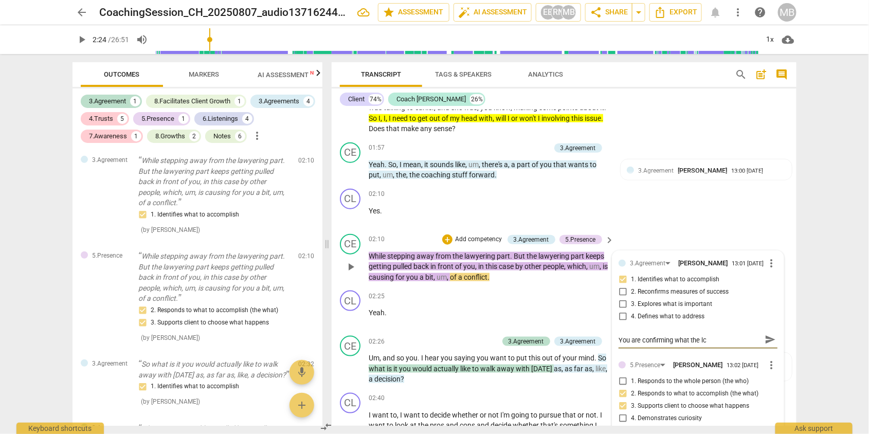
type textarea "You are confirming what the lci"
type textarea "You are confirming what the lcie"
type textarea "You are confirming what the lcien"
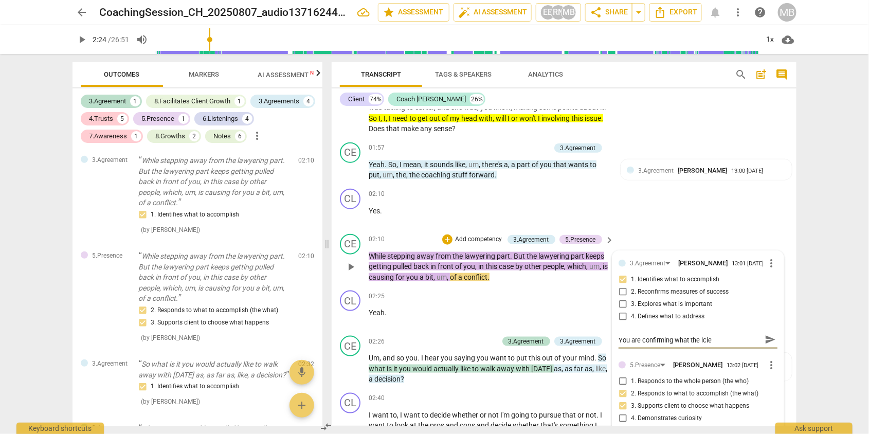
type textarea "You are confirming what the lcien"
type textarea "You are confirming what the lcient"
type textarea "You are confirming what the client"
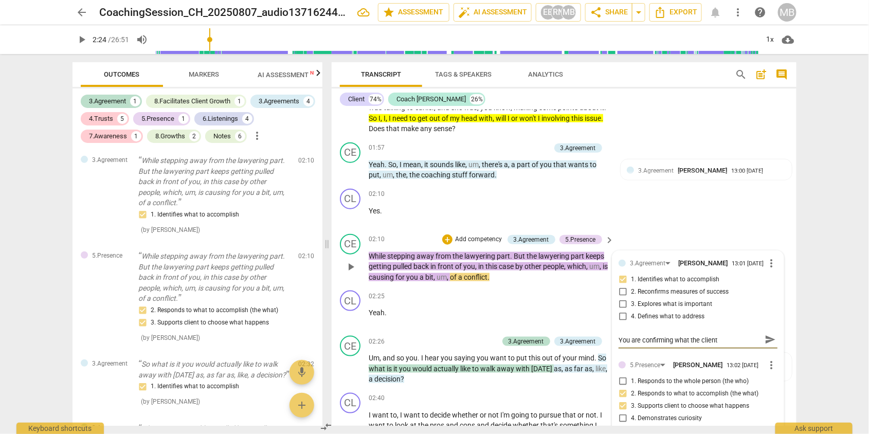
type textarea "You are confirming what the client w"
type textarea "You are confirming what the client wa"
type textarea "You are confirming what the client wan"
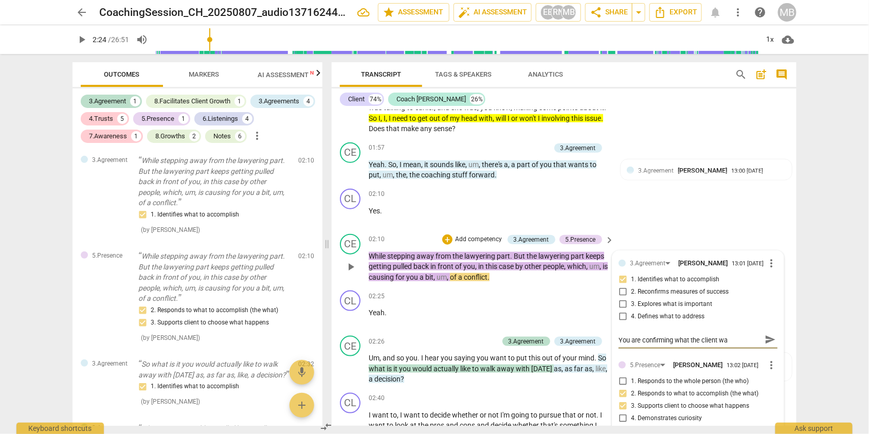
type textarea "You are confirming what the client wan"
type textarea "You are confirming what the client want"
type textarea "You are confirming what the client wants"
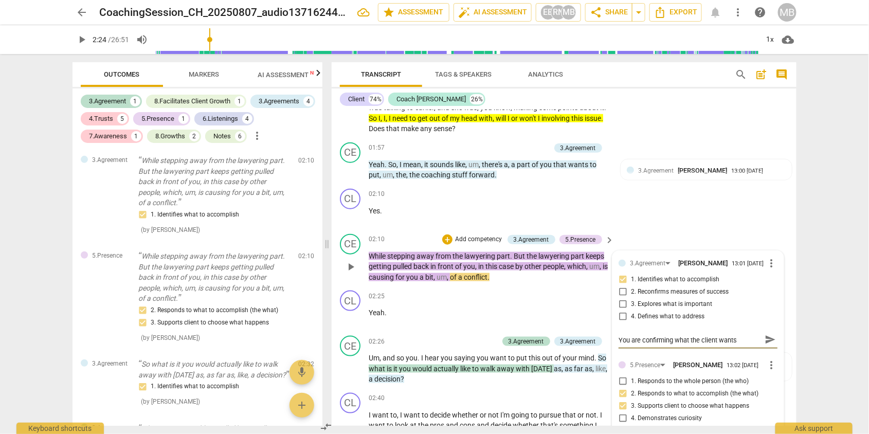
type textarea "You are confirming what the client wants"
type textarea "You are confirming what the client wants t"
type textarea "You are confirming what the client wants to"
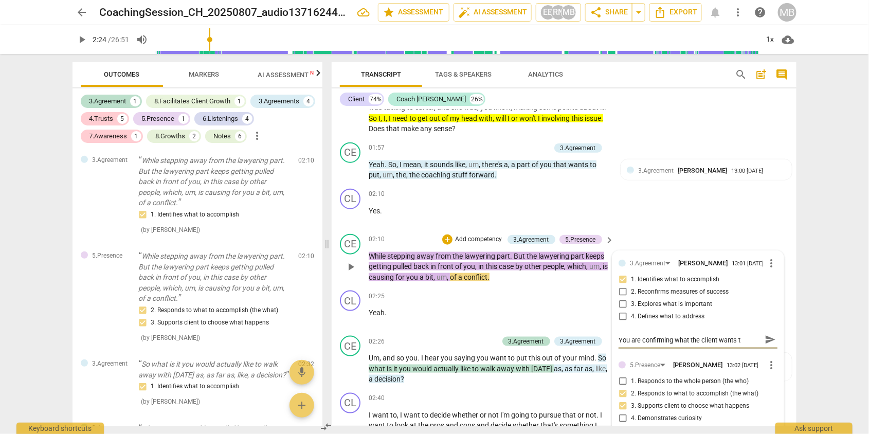
type textarea "You are confirming what the client wants to"
type textarea "You are confirming what the client wants to a"
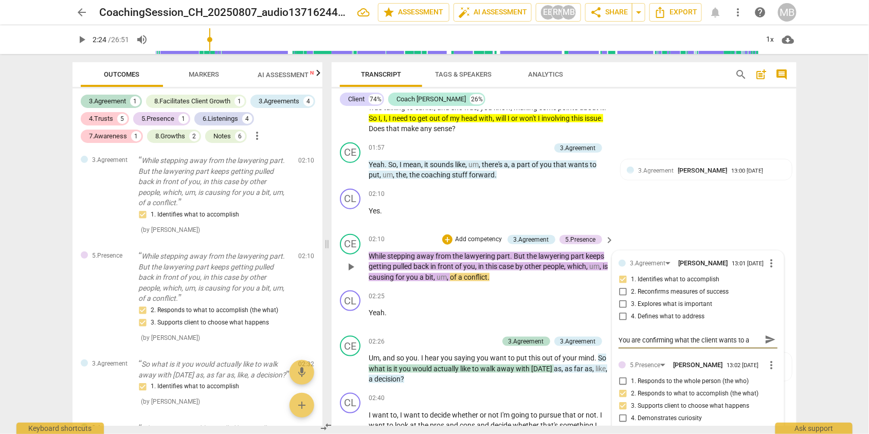
type textarea "You are confirming what the client wants to ac"
type textarea "You are confirming what the client wants to acc"
type textarea "You are confirming what the client wants to acco"
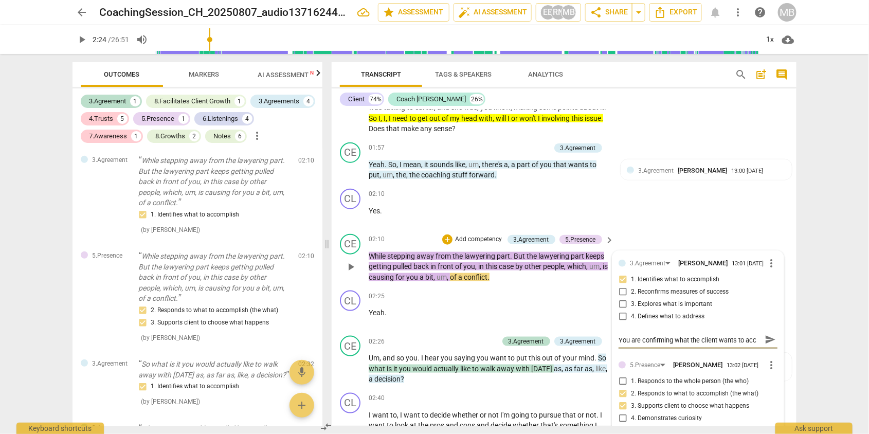
type textarea "You are confirming what the client wants to acco"
type textarea "You are confirming what the client wants to accom"
type textarea "You are confirming what the client wants to accomp"
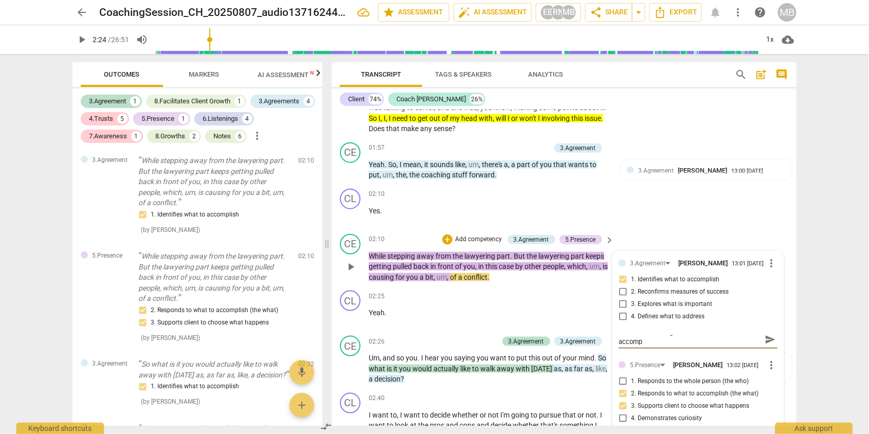
type textarea "You are confirming what the client wants to accompl"
type textarea "You are confirming what the client wants to accompli"
type textarea "You are confirming what the client wants to accomplis"
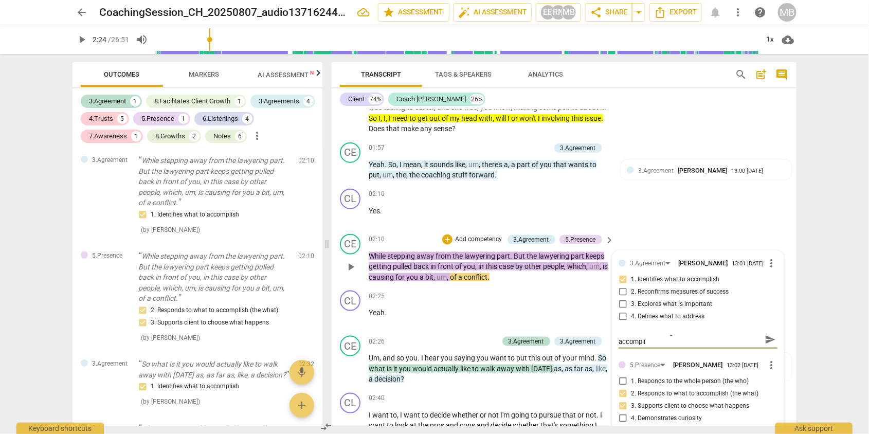
type textarea "You are confirming what the client wants to accomplis"
type textarea "You are confirming what the client wants to accomplish"
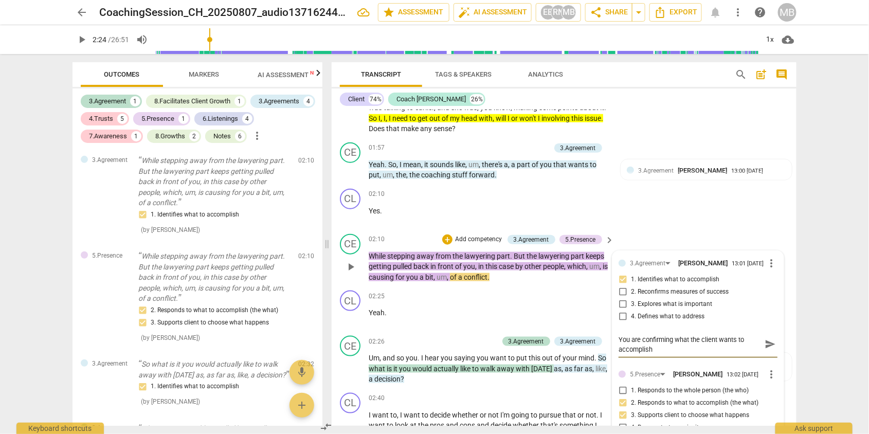
type textarea "You are confirming what the client wants to accomplish,"
type textarea "You are confirming what the client wants to accomplish, w"
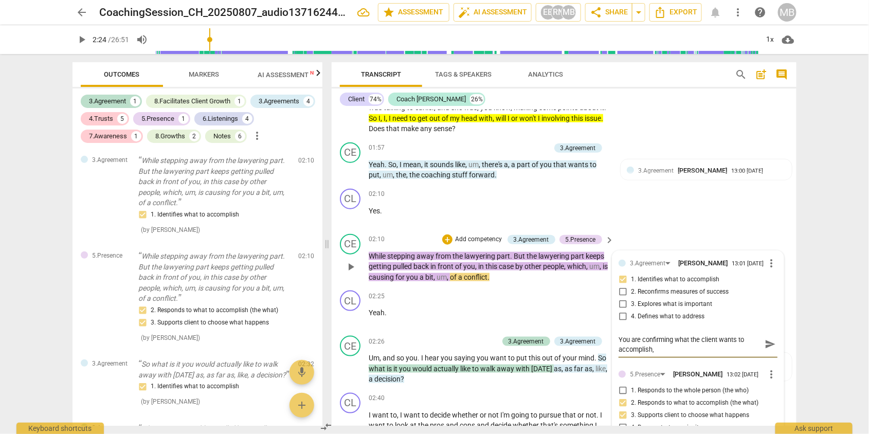
type textarea "You are confirming what the client wants to accomplish, w"
type textarea "You are confirming what the client wants to accomplish, we"
type textarea "You are confirming what the client wants to accomplish, wel"
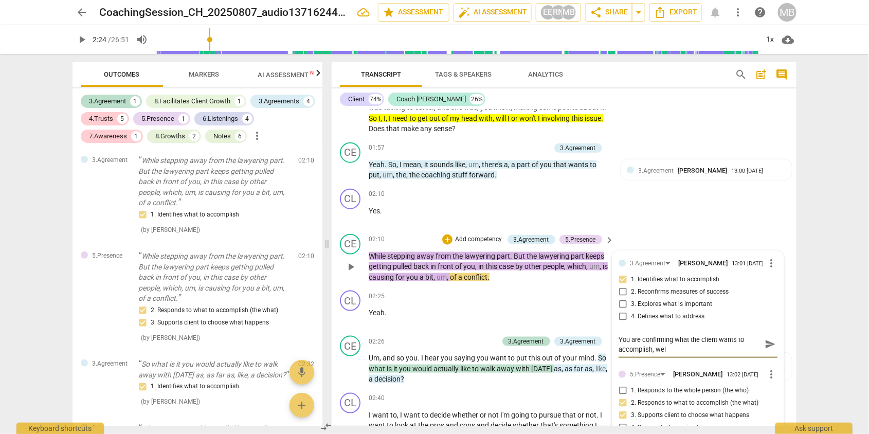
type textarea "You are confirming what the client wants to accomplish, well"
type textarea "You are confirming what the client wants to accomplish, well-"
type textarea "You are confirming what the client wants to accomplish, well-d"
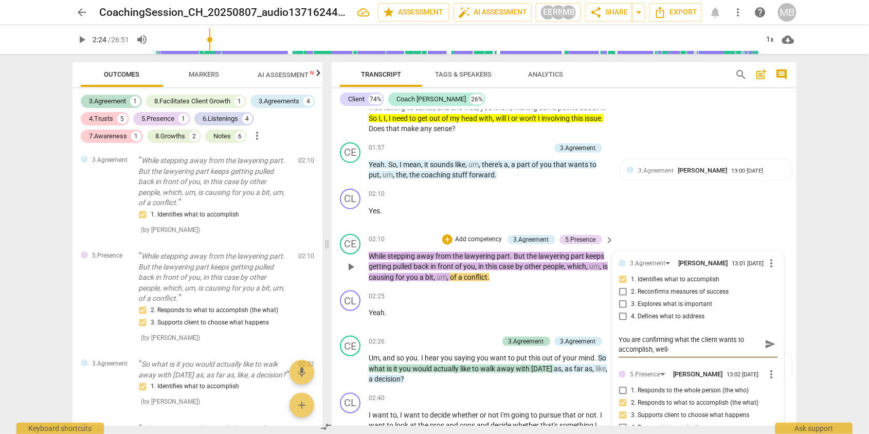
type textarea "You are confirming what the client wants to accomplish, well-d"
type textarea "You are confirming what the client wants to accomplish, well-do"
type textarea "You are confirming what the client wants to accomplish, well-don"
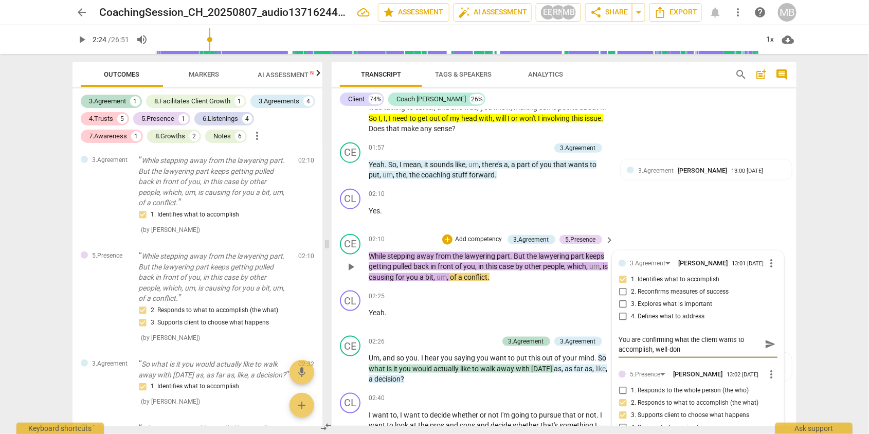
type textarea "You are confirming what the client wants to accomplish, well-done"
click at [768, 339] on span "send" at bounding box center [770, 344] width 11 height 11
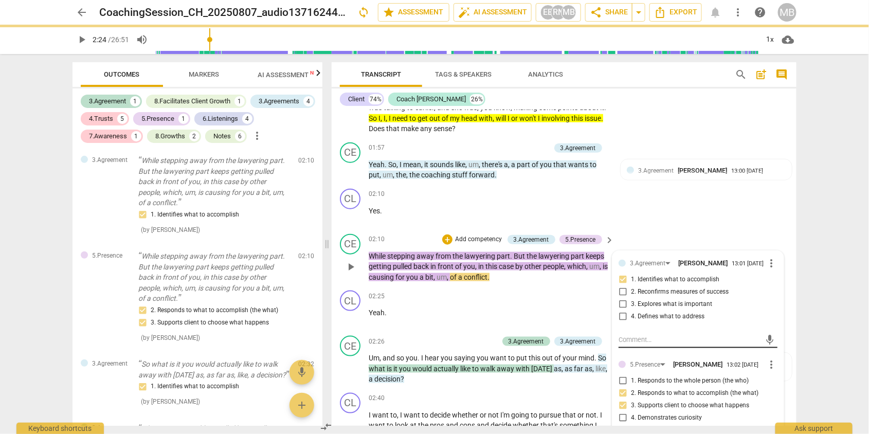
scroll to position [0, 0]
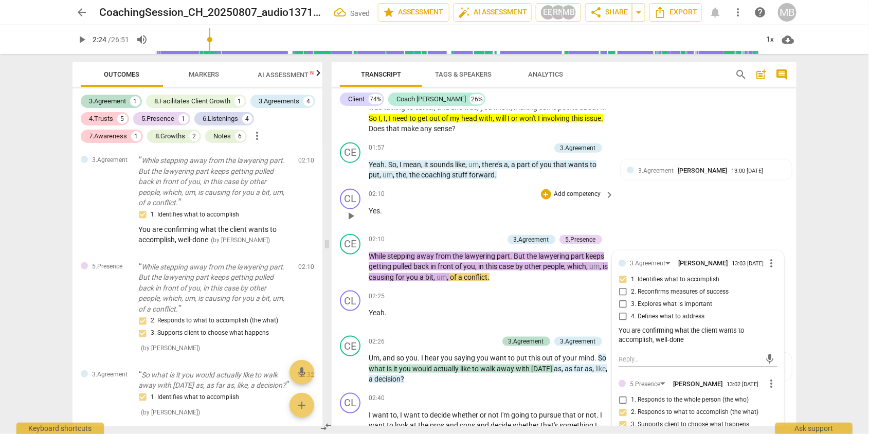
click at [447, 206] on p "Yes ." at bounding box center [489, 211] width 241 height 11
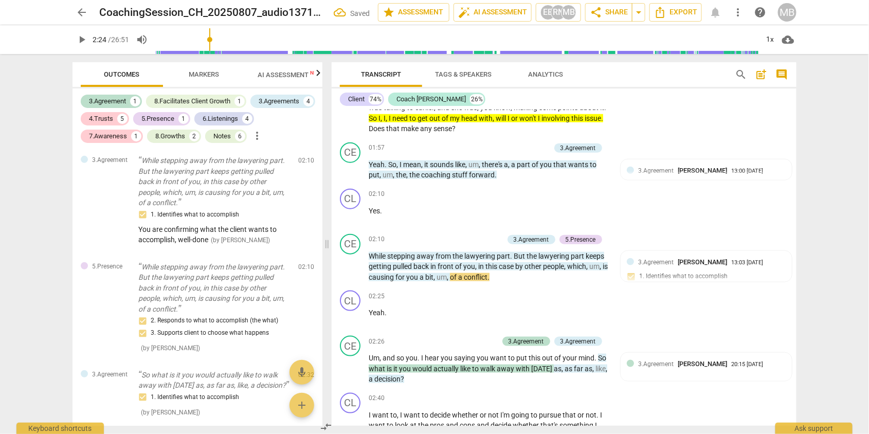
click at [78, 41] on span "play_arrow" at bounding box center [82, 39] width 12 height 12
click at [841, 148] on div "arrow_back CoachingSession_CH_20250807_audio1371624408 edit star Assessment aut…" at bounding box center [434, 217] width 869 height 434
click at [652, 360] on span "3.Agreement" at bounding box center [655, 363] width 35 height 7
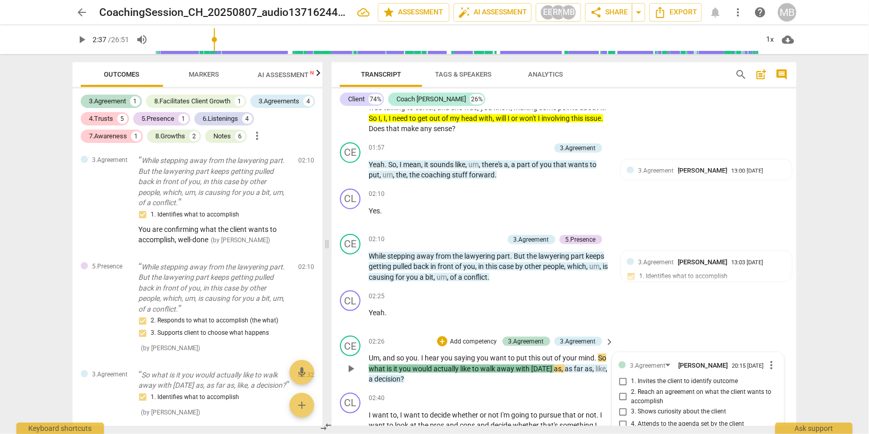
scroll to position [570, 0]
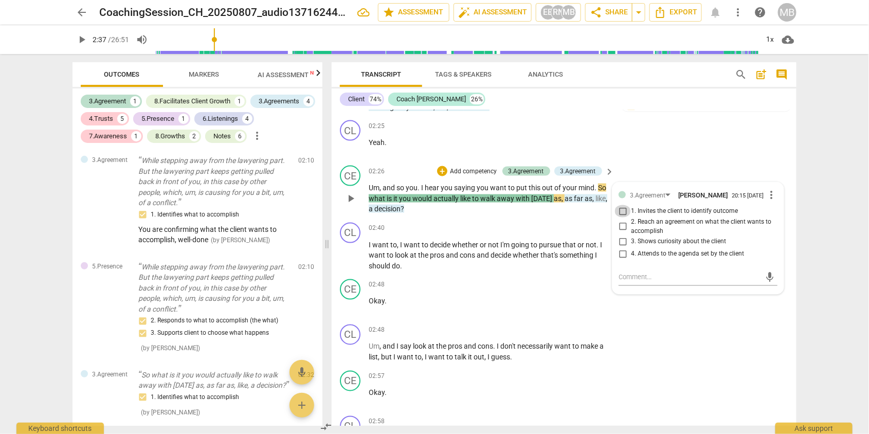
click at [622, 205] on input "1. Invites the client to identify outcome" at bounding box center [622, 211] width 16 height 12
click at [621, 235] on input "3. Shows curiosity about the client" at bounding box center [622, 241] width 16 height 12
click at [646, 144] on div "CL play_arrow pause 02:25 + Add competency keyboard_arrow_right Yeah ." at bounding box center [564, 138] width 465 height 45
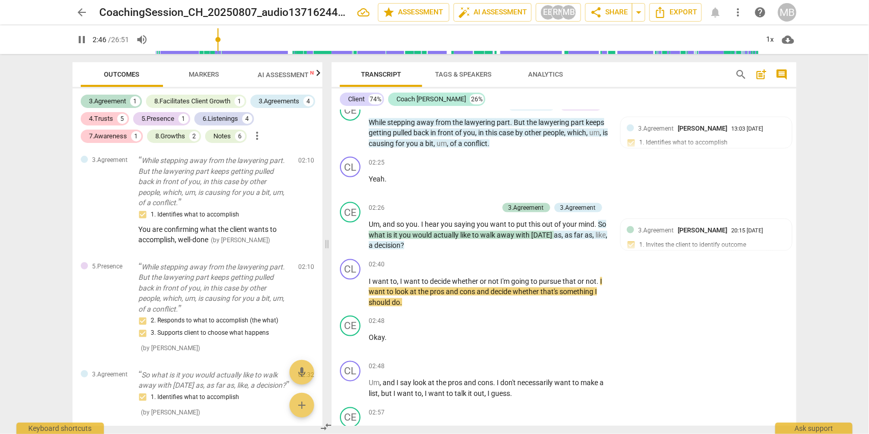
scroll to position [577, 0]
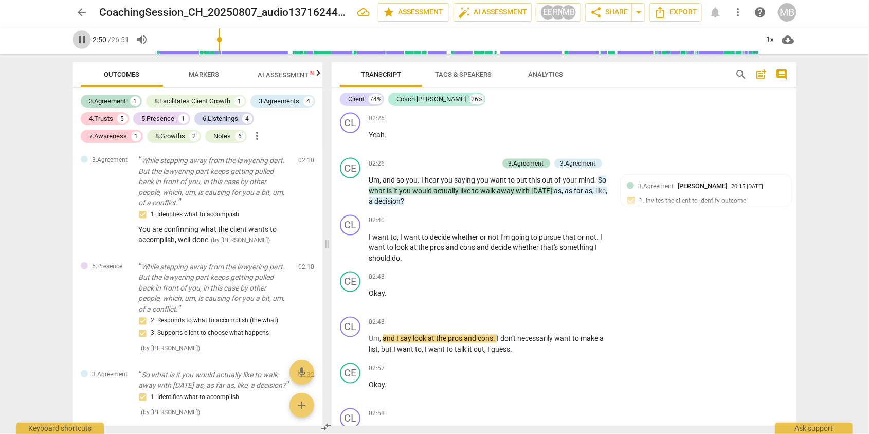
click at [80, 38] on span "pause" at bounding box center [82, 39] width 12 height 12
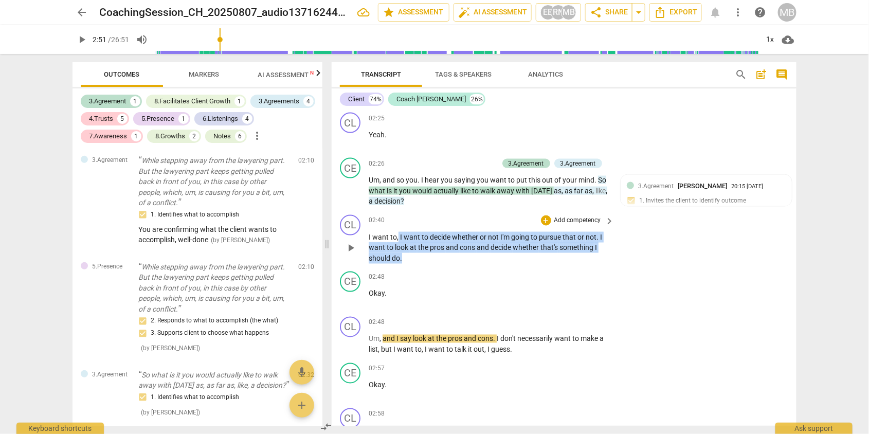
drag, startPoint x: 397, startPoint y: 226, endPoint x: 413, endPoint y: 246, distance: 26.3
click at [413, 246] on p "I want to , I want to decide whether or not I'm going to pursue that or not . I…" at bounding box center [489, 248] width 241 height 32
click at [424, 234] on icon "button" at bounding box center [425, 232] width 6 height 7
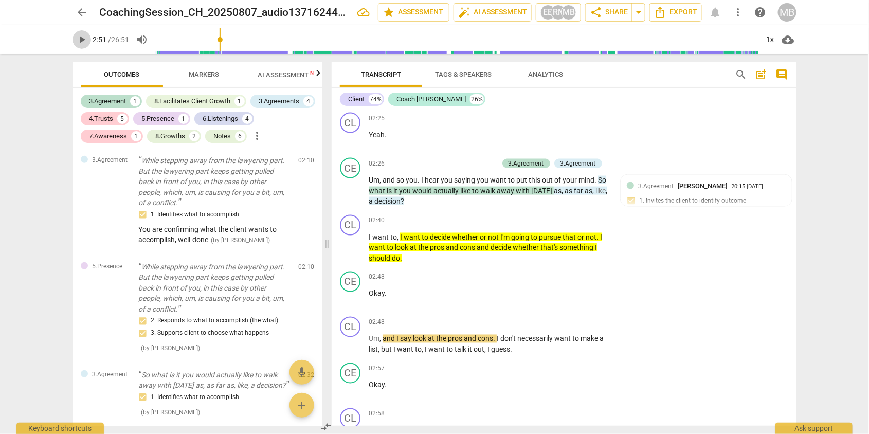
click at [80, 41] on span "play_arrow" at bounding box center [82, 39] width 12 height 12
click at [701, 345] on div "CL play_arrow pause 02:48 + Add competency keyboard_arrow_right Um , and I say …" at bounding box center [564, 336] width 465 height 46
drag, startPoint x: 793, startPoint y: 150, endPoint x: 793, endPoint y: 156, distance: 6.2
click at [793, 156] on div "CE play_arrow pause 02:26 + Add competency 3.Agreement 3.Agreement keyboard_arr…" at bounding box center [564, 182] width 465 height 57
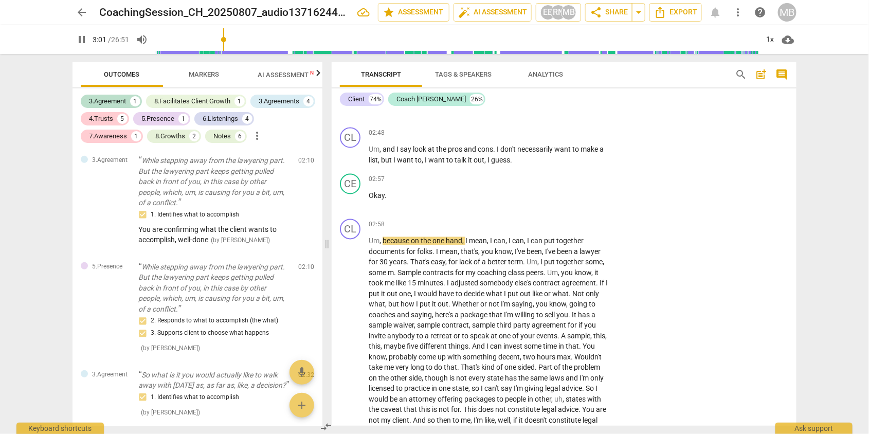
scroll to position [789, 0]
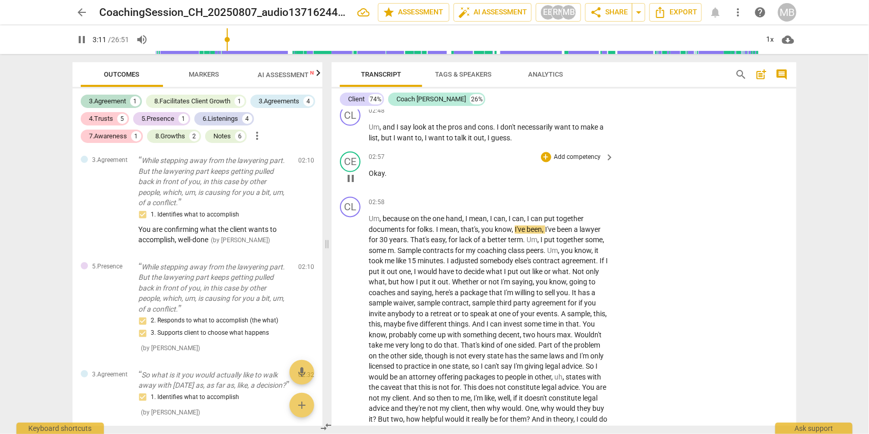
drag, startPoint x: 793, startPoint y: 160, endPoint x: 793, endPoint y: 166, distance: 5.7
click at [793, 166] on div "CE play_arrow pause 02:57 + Add competency keyboard_arrow_right Okay ." at bounding box center [564, 170] width 465 height 45
drag, startPoint x: 793, startPoint y: 160, endPoint x: 792, endPoint y: 167, distance: 6.8
click at [792, 167] on div "CE play_arrow pause 02:57 + Add competency keyboard_arrow_right Okay ." at bounding box center [564, 170] width 465 height 45
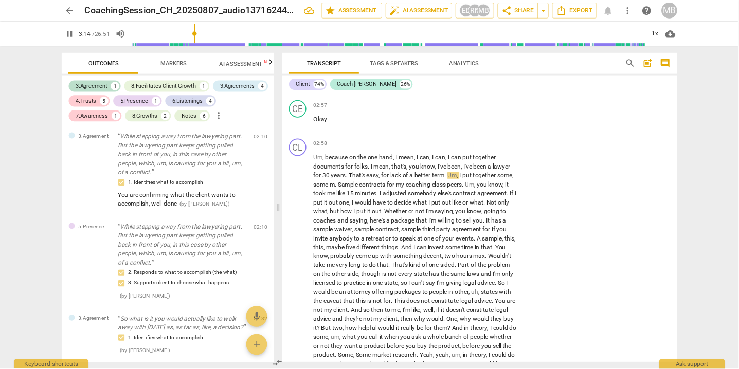
scroll to position [856, 0]
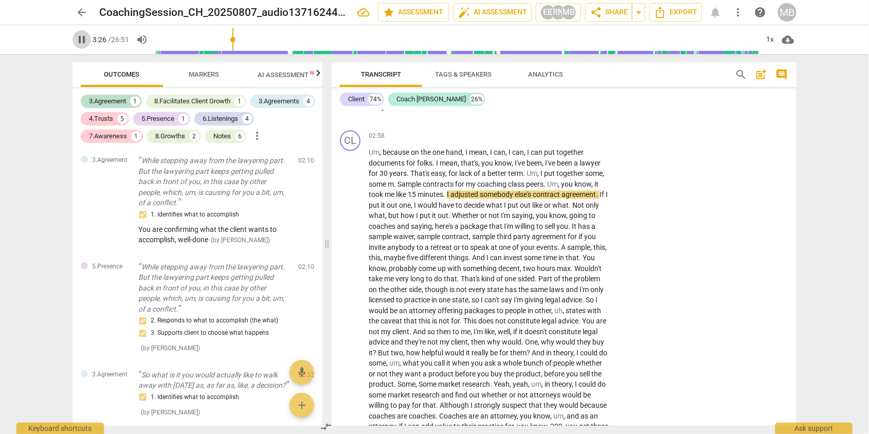
click at [80, 36] on span "pause" at bounding box center [82, 39] width 12 height 12
click at [83, 35] on span "play_arrow" at bounding box center [82, 39] width 12 height 12
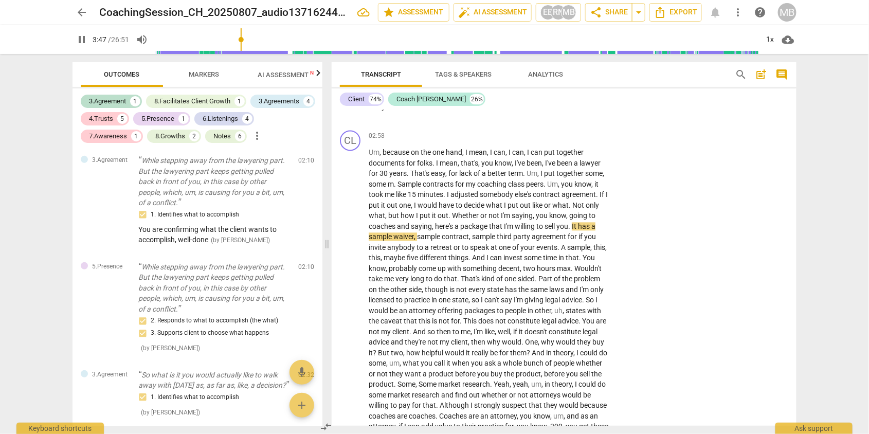
click at [81, 37] on span "pause" at bounding box center [82, 39] width 12 height 12
click at [80, 41] on span "play_arrow" at bounding box center [82, 39] width 12 height 12
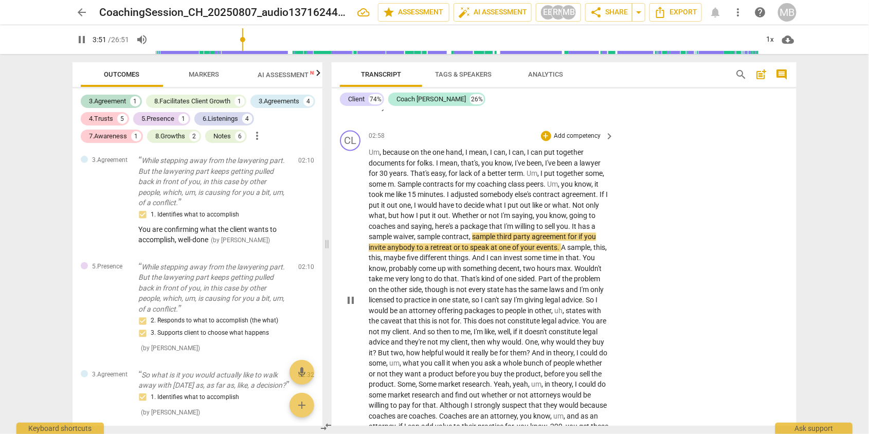
click at [640, 232] on div "CL play_arrow pause 02:58 + Add competency keyboard_arrow_right Um , because on…" at bounding box center [564, 291] width 465 height 331
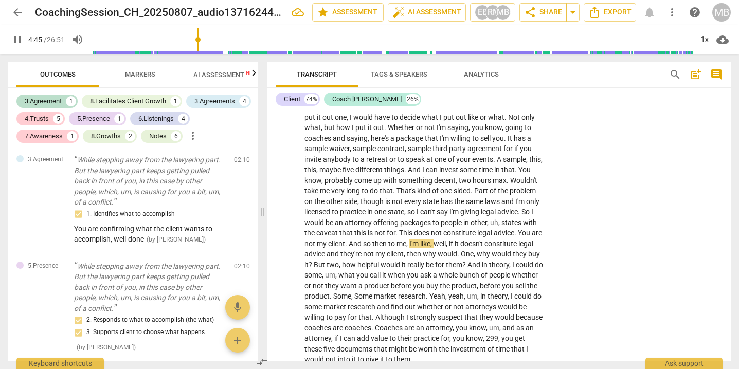
scroll to position [968, 0]
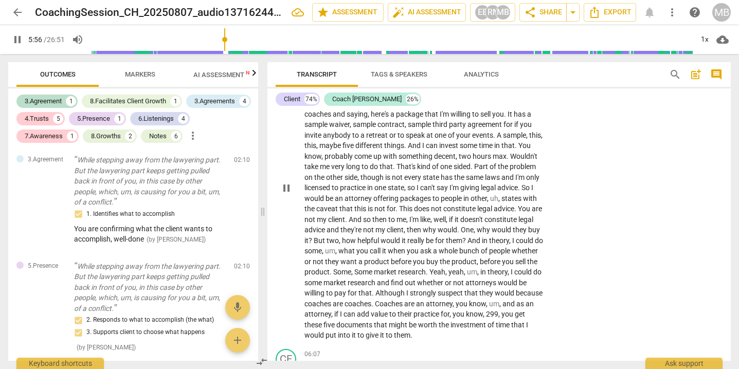
click at [727, 162] on div "CL play_arrow pause 02:58 + Add competency keyboard_arrow_right Um , because on…" at bounding box center [498, 179] width 463 height 331
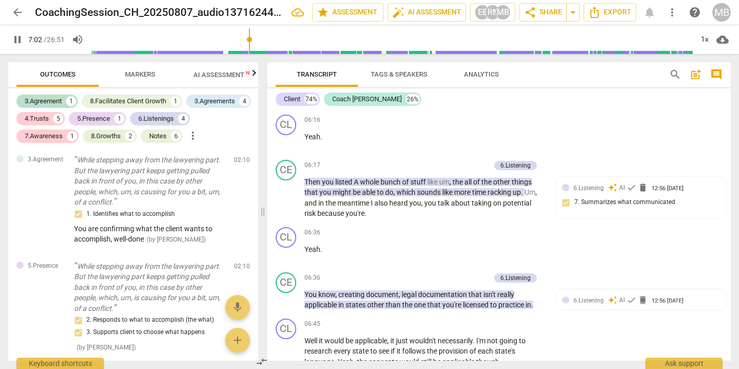
scroll to position [1603, 0]
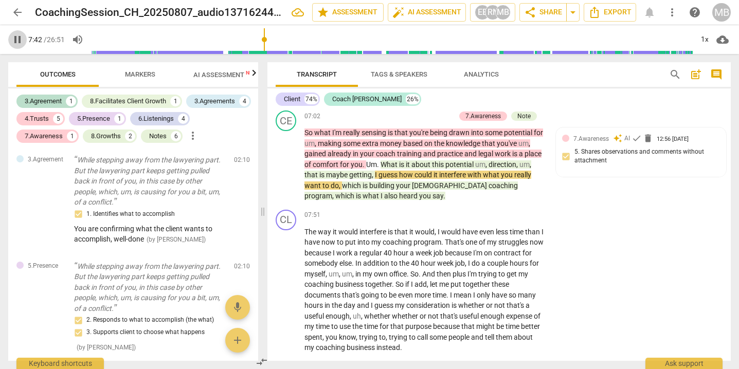
click at [17, 39] on span "pause" at bounding box center [17, 39] width 12 height 12
click at [726, 178] on div "CE play_arrow pause 07:02 + Add competency 7.Awareness Note keyboard_arrow_righ…" at bounding box center [498, 155] width 463 height 99
click at [16, 39] on span "play_arrow" at bounding box center [17, 39] width 12 height 12
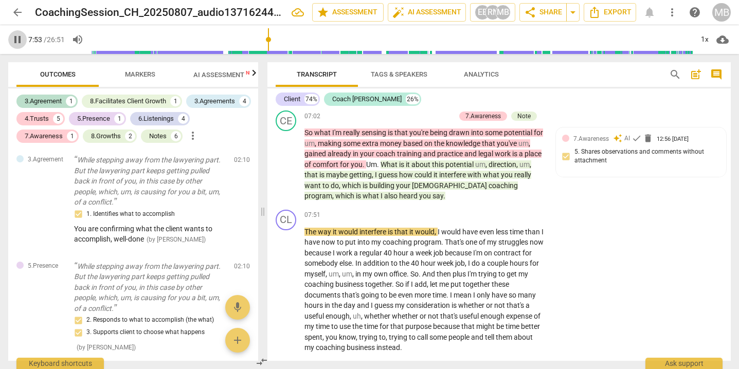
click at [18, 40] on span "pause" at bounding box center [17, 39] width 12 height 12
click at [727, 179] on div "CE play_arrow pause 07:02 + Add competency 7.Awareness Note keyboard_arrow_righ…" at bounding box center [498, 155] width 463 height 99
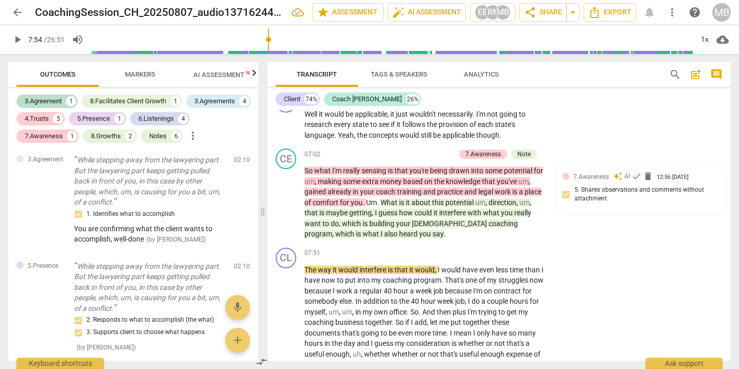
scroll to position [1529, 0]
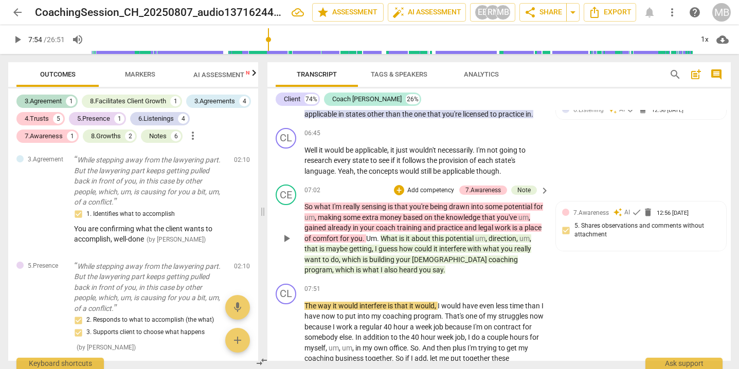
click at [465, 234] on span "potential" at bounding box center [460, 238] width 30 height 8
click at [727, 181] on div "CE play_arrow pause 07:02 + Add competency 7.Awareness Note keyboard_arrow_righ…" at bounding box center [498, 229] width 463 height 99
click at [423, 186] on p "Add competency" at bounding box center [430, 190] width 49 height 9
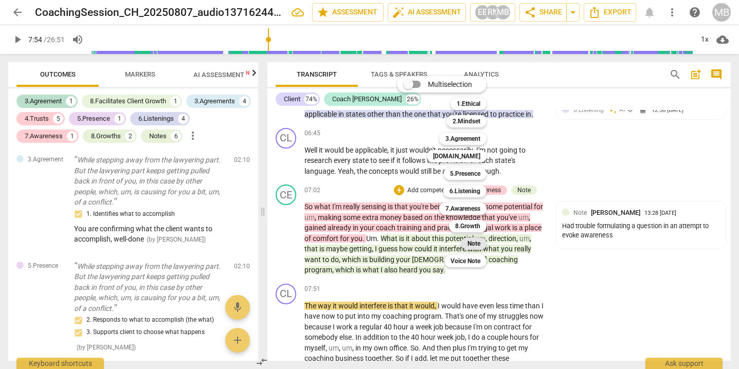
click at [479, 240] on b "Note" at bounding box center [473, 244] width 13 height 12
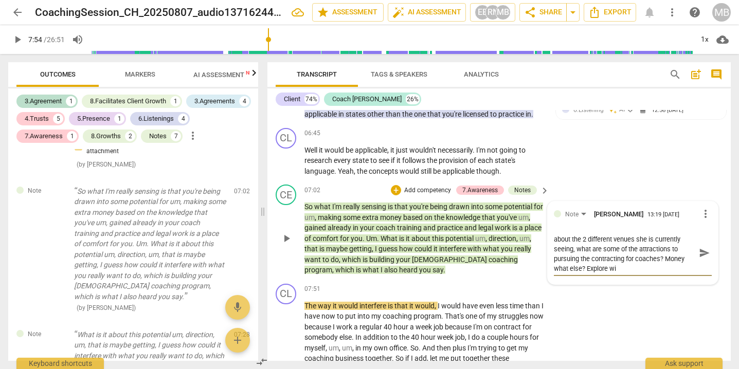
scroll to position [0, 0]
click at [699, 252] on span "send" at bounding box center [704, 257] width 11 height 11
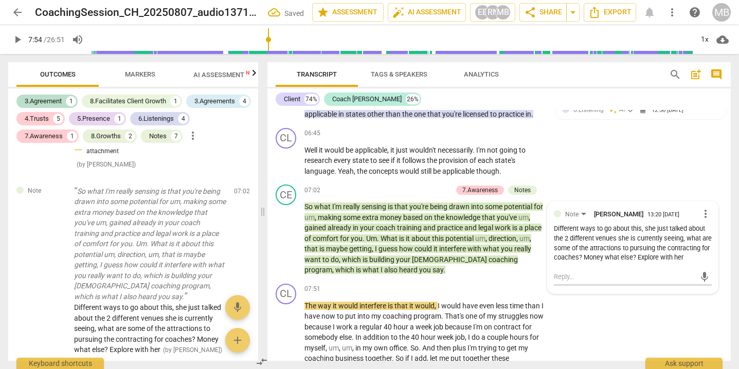
click at [18, 41] on span "play_arrow" at bounding box center [17, 39] width 12 height 12
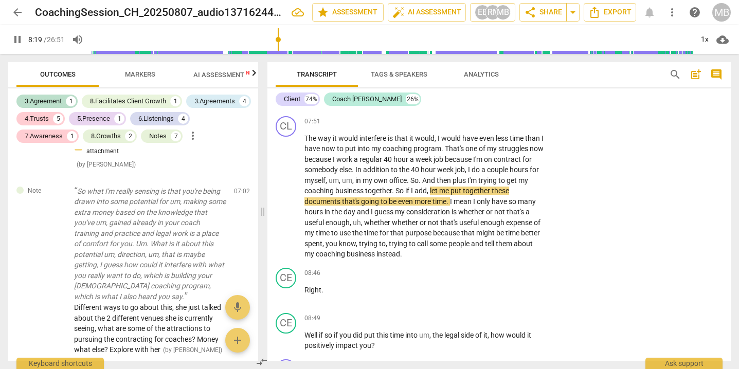
scroll to position [1696, 0]
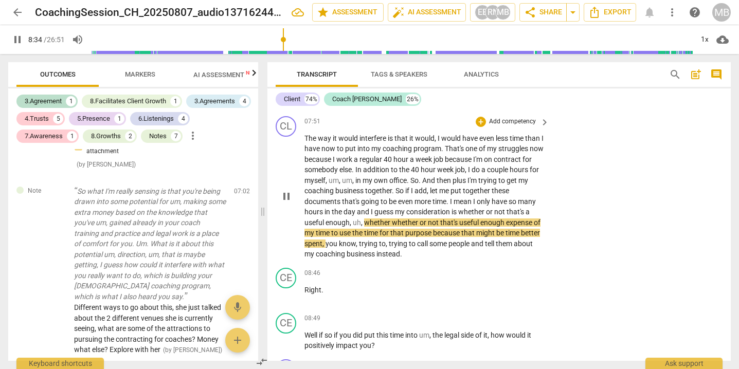
click at [351, 219] on span "," at bounding box center [351, 223] width 3 height 8
click at [11, 39] on span "pause" at bounding box center [17, 39] width 19 height 12
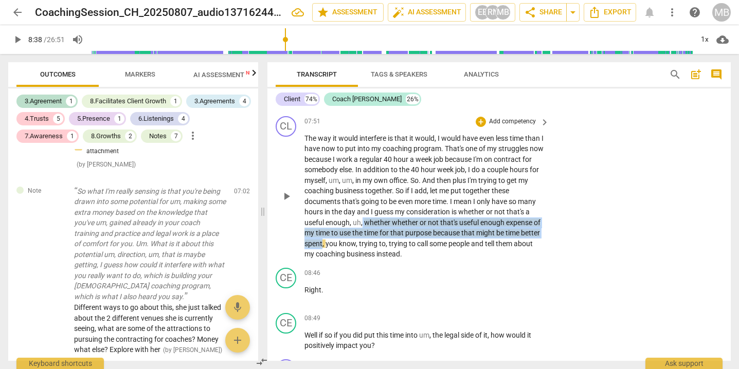
drag, startPoint x: 362, startPoint y: 201, endPoint x: 343, endPoint y: 221, distance: 27.3
click at [343, 221] on p "The way it would interfere is that it would , I would have even less time than …" at bounding box center [424, 196] width 240 height 126
click at [366, 205] on icon "button" at bounding box center [366, 205] width 6 height 7
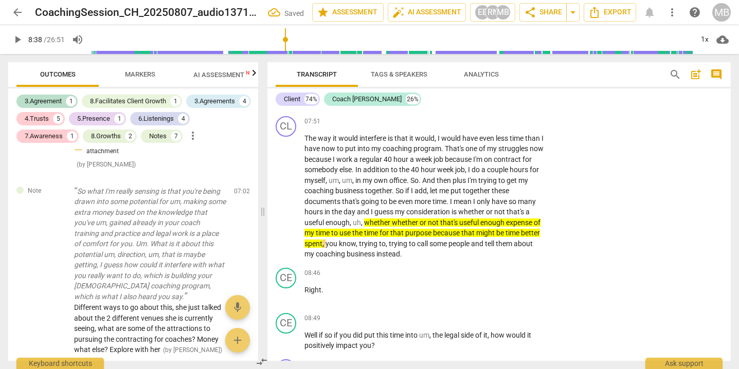
click at [17, 39] on span "play_arrow" at bounding box center [17, 39] width 12 height 12
click at [18, 39] on span "pause" at bounding box center [17, 39] width 12 height 12
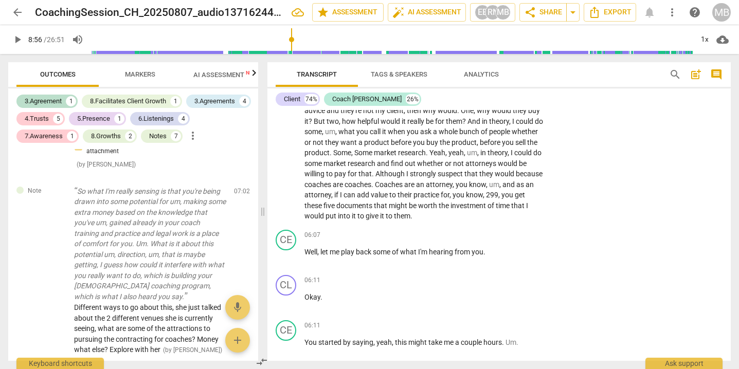
scroll to position [1027, 0]
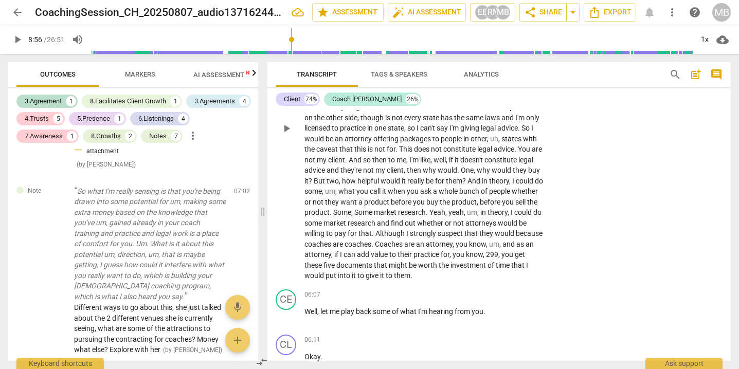
drag, startPoint x: 726, startPoint y: 158, endPoint x: 724, endPoint y: 148, distance: 10.9
click at [724, 148] on div "CL play_arrow pause 02:58 + Add competency keyboard_arrow_right Um , because on…" at bounding box center [498, 119] width 463 height 331
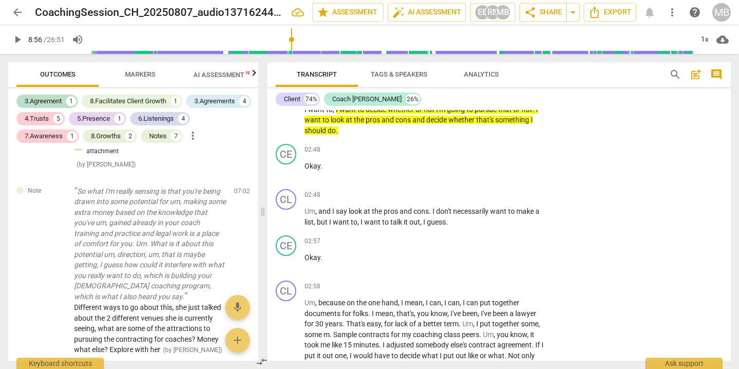
scroll to position [717, 0]
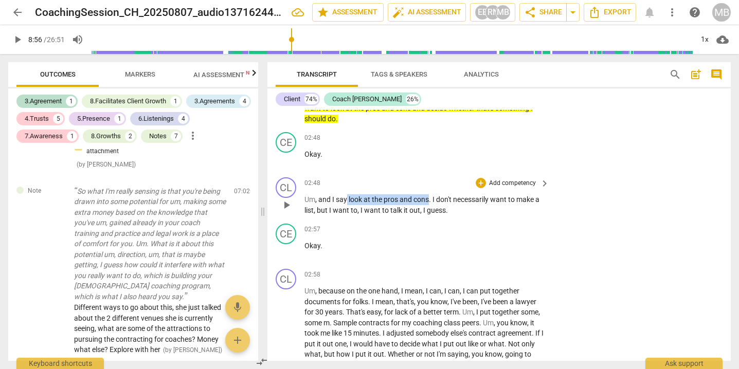
drag, startPoint x: 348, startPoint y: 192, endPoint x: 430, endPoint y: 190, distance: 82.3
click at [430, 194] on p "Um , and I say look at the pros and cons . I don't necessarily want to make a l…" at bounding box center [424, 204] width 240 height 21
click at [453, 173] on icon "button" at bounding box center [452, 176] width 6 height 7
click at [489, 179] on p "Add competency" at bounding box center [512, 183] width 49 height 9
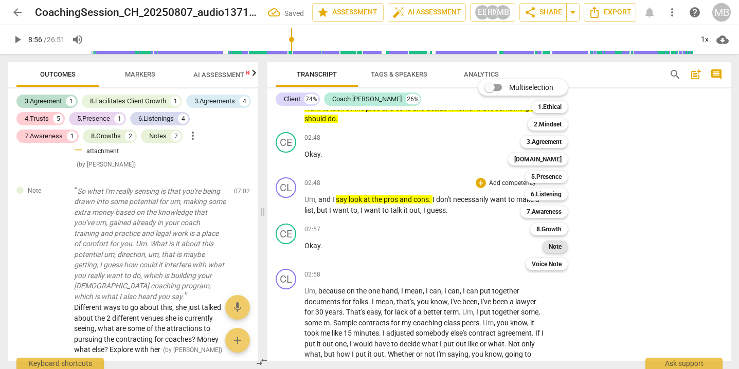
click at [554, 248] on b "Note" at bounding box center [555, 247] width 13 height 12
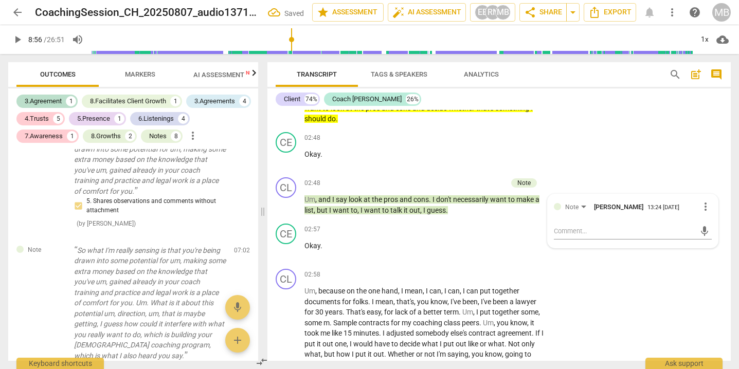
scroll to position [461, 0]
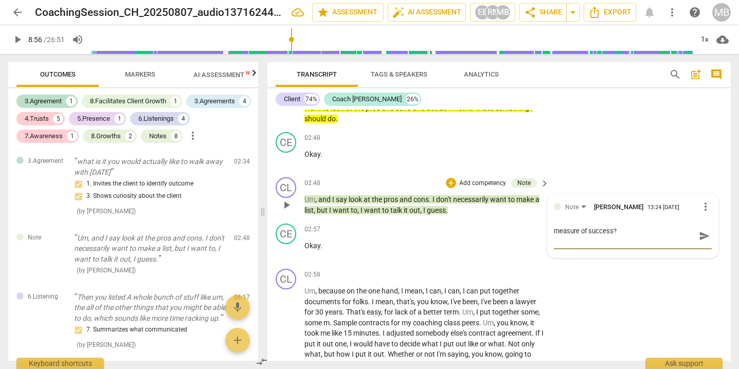
click at [699, 230] on span "send" at bounding box center [704, 235] width 11 height 11
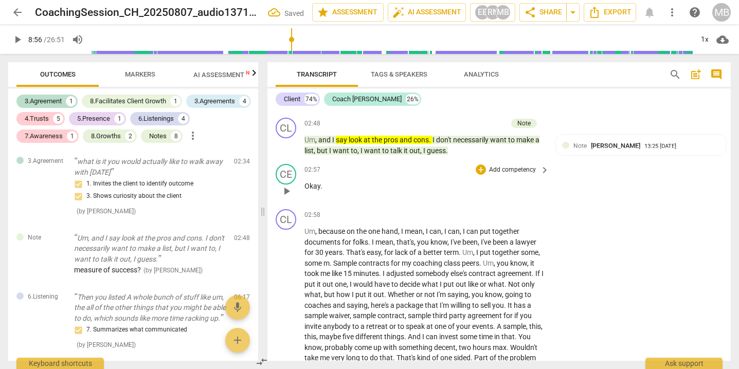
scroll to position [788, 0]
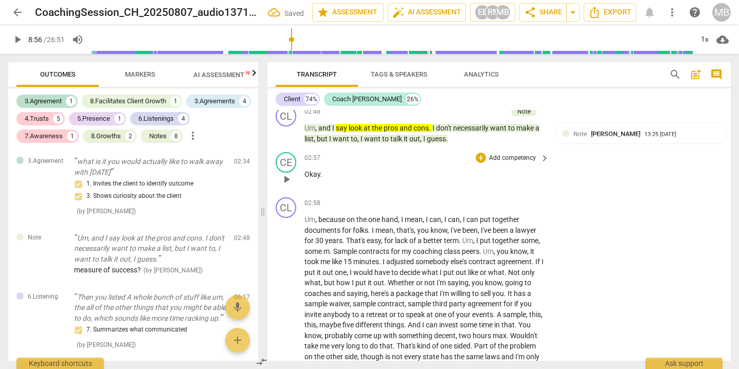
click at [518, 169] on p "Okay ." at bounding box center [424, 174] width 240 height 11
drag, startPoint x: 727, startPoint y: 151, endPoint x: 727, endPoint y: 157, distance: 6.2
click at [727, 158] on div "CL play_arrow pause 00:00 + Add competency keyboard_arrow_right Okay . CE play_…" at bounding box center [498, 235] width 463 height 251
click at [15, 37] on span "play_arrow" at bounding box center [17, 39] width 12 height 12
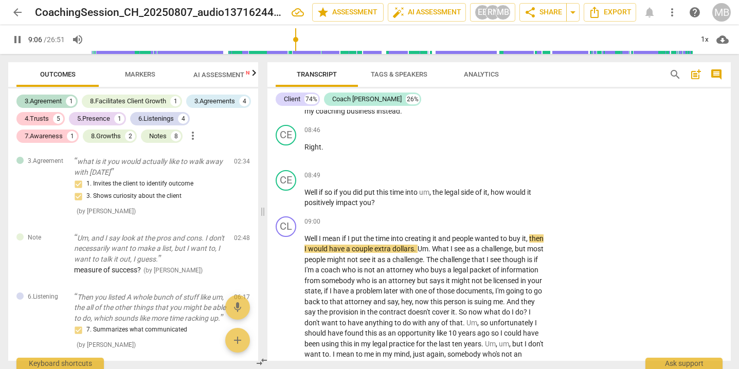
scroll to position [1839, 0]
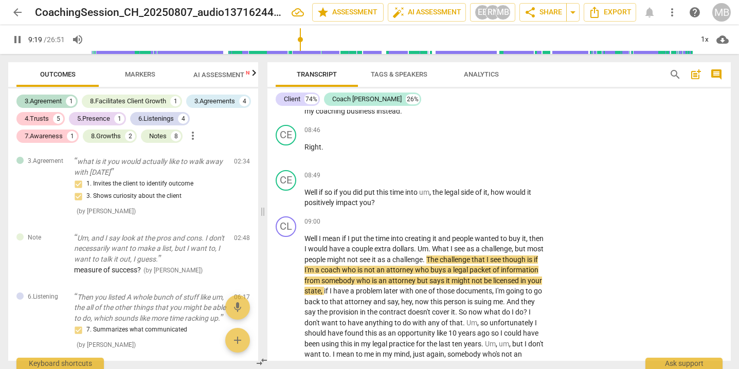
click at [15, 41] on span "pause" at bounding box center [17, 39] width 12 height 12
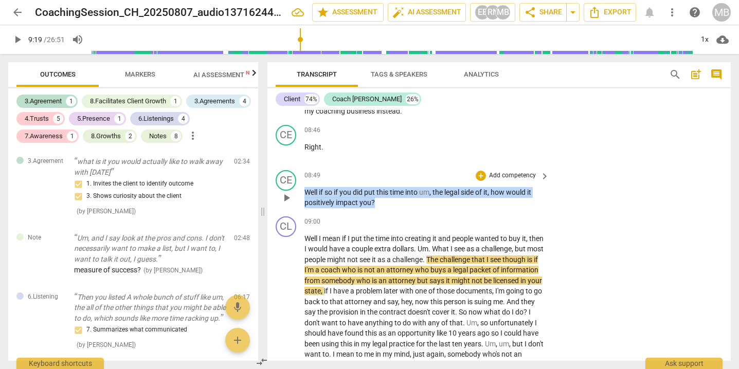
drag, startPoint x: 304, startPoint y: 167, endPoint x: 387, endPoint y: 182, distance: 84.2
click at [387, 187] on p "Well if so if you did put this time into um , the legal side of it , how would …" at bounding box center [424, 197] width 240 height 21
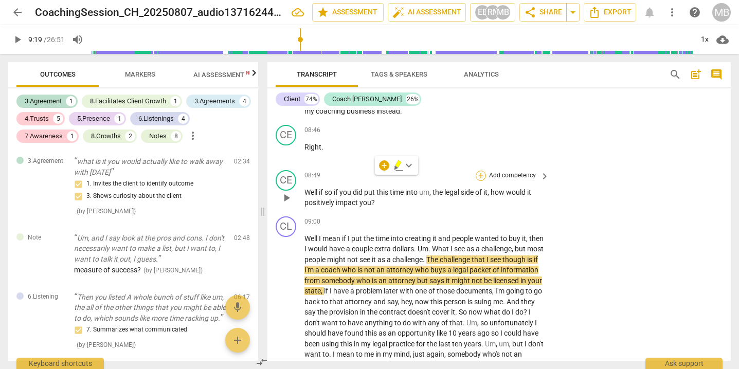
click at [481, 171] on div "+" at bounding box center [481, 176] width 10 height 10
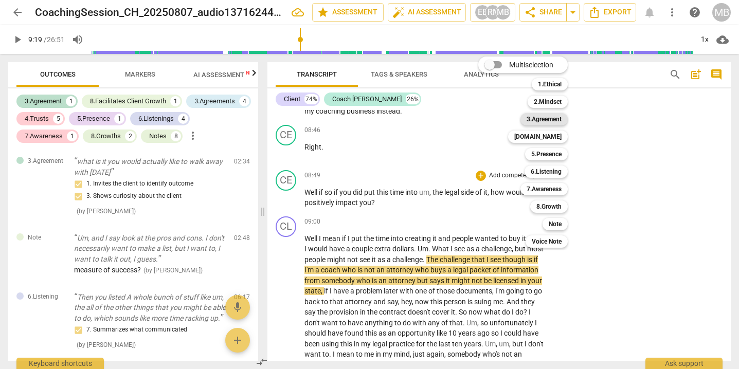
click at [548, 122] on b "3.Agreement" at bounding box center [543, 119] width 35 height 12
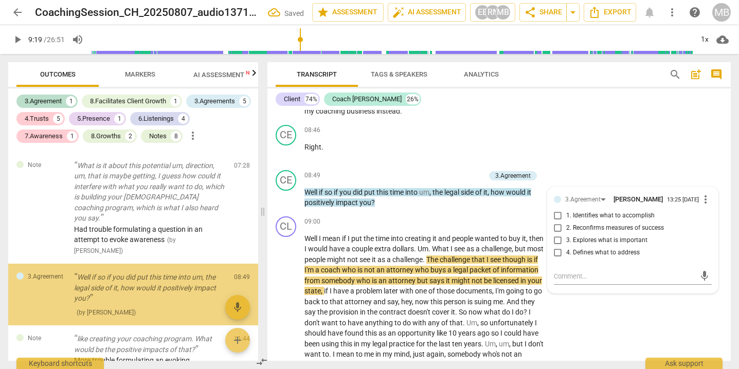
scroll to position [1067, 0]
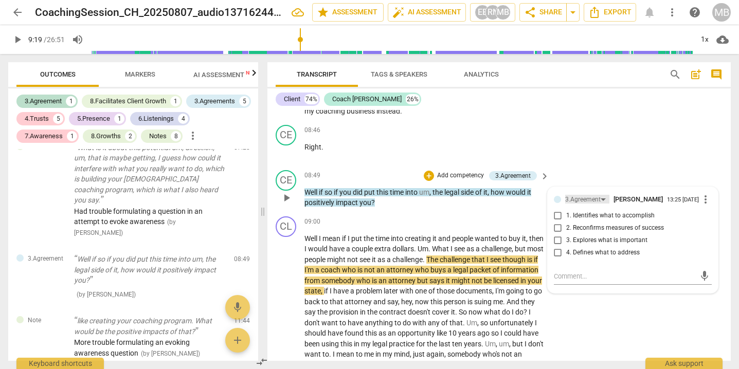
click at [591, 195] on div "3.Agreement" at bounding box center [582, 200] width 35 height 10
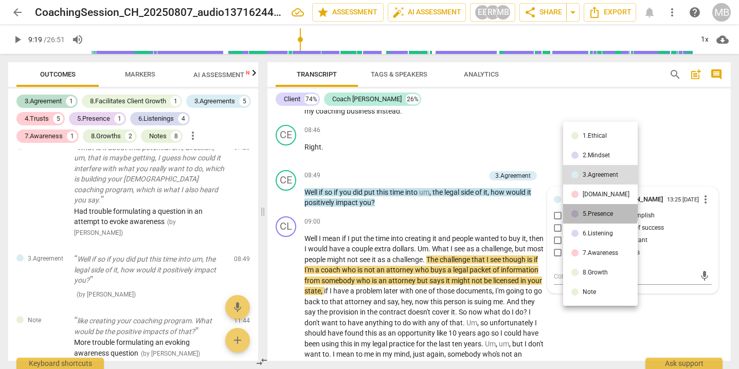
click at [599, 211] on div "5.Presence" at bounding box center [598, 214] width 30 height 6
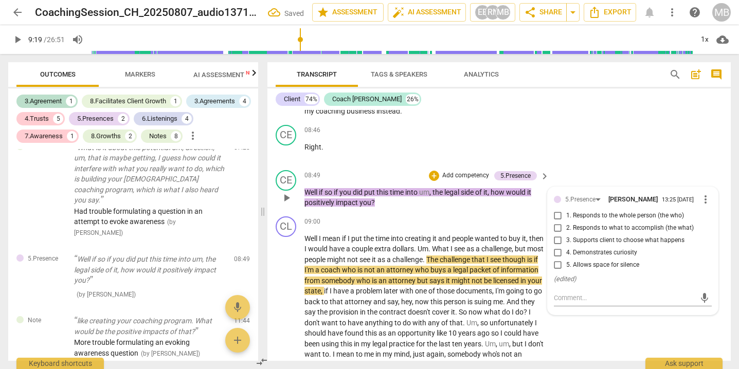
click at [556, 247] on input "4. Demonstrates curiosity" at bounding box center [558, 253] width 16 height 12
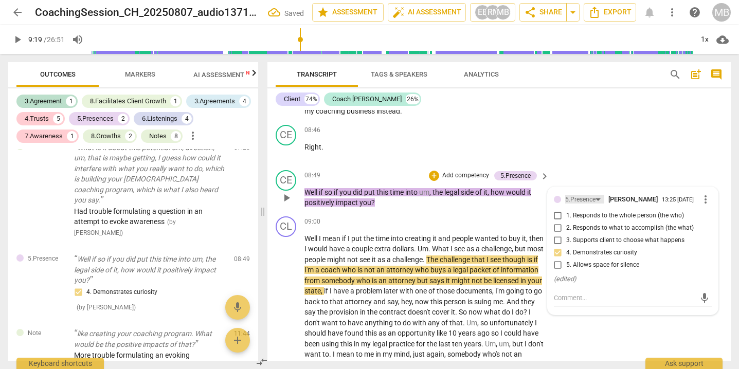
click at [595, 195] on div "5.Presence" at bounding box center [584, 199] width 39 height 9
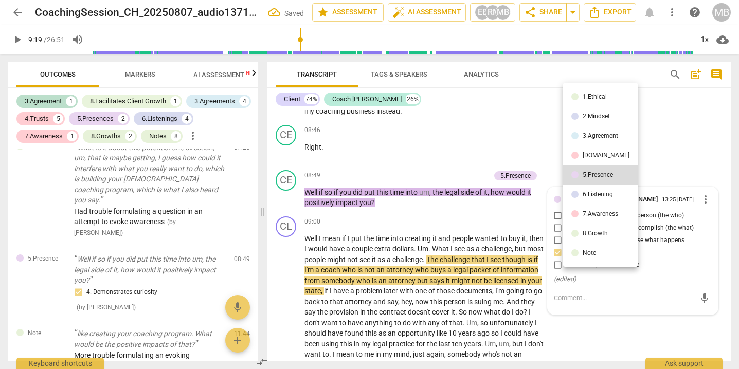
click at [544, 145] on div at bounding box center [369, 184] width 739 height 369
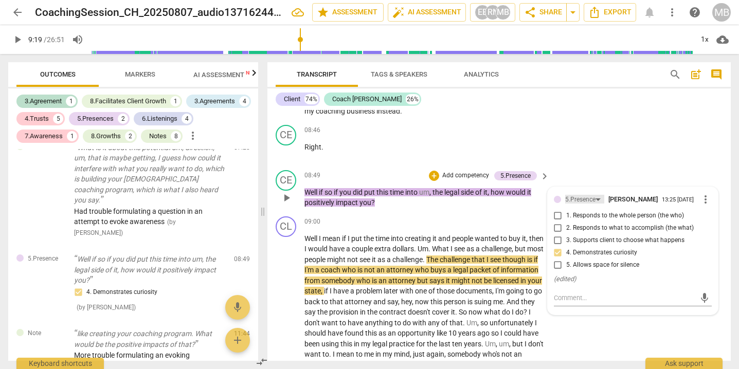
click at [587, 195] on div "5.Presence" at bounding box center [580, 200] width 30 height 10
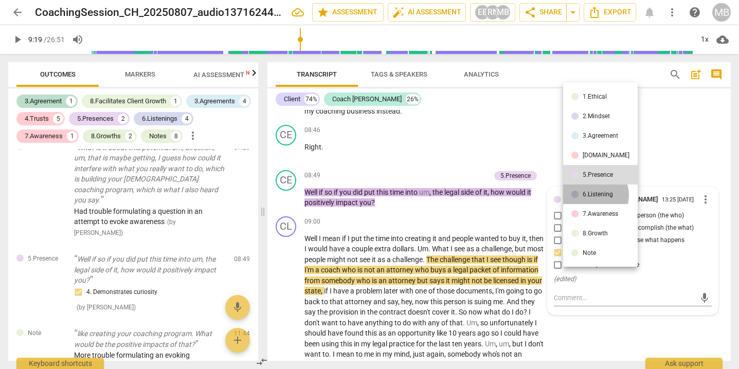
click at [595, 195] on div "6.Listening" at bounding box center [598, 194] width 30 height 6
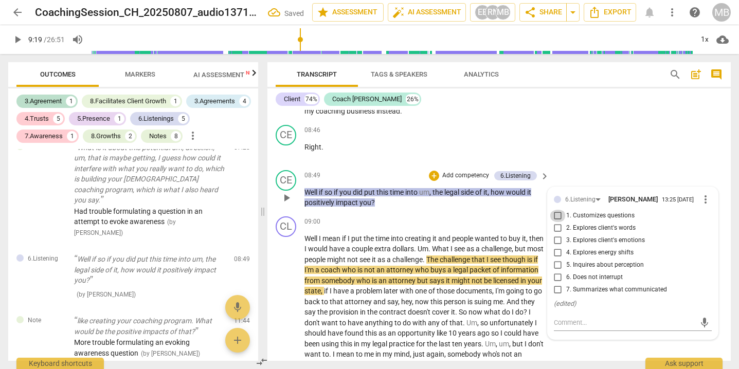
click at [559, 210] on input "1. Customizes questions" at bounding box center [558, 216] width 16 height 12
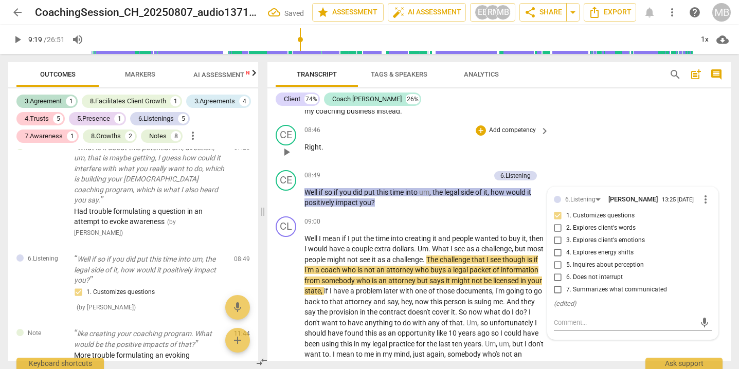
click at [468, 135] on div "08:46 + Add competency keyboard_arrow_right Right ." at bounding box center [427, 143] width 246 height 37
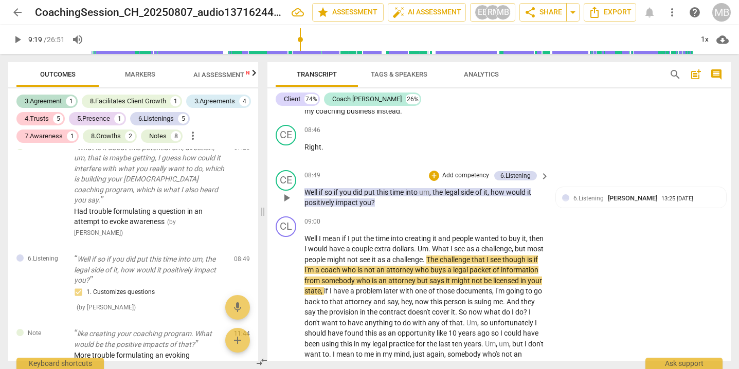
click at [463, 171] on p "Add competency" at bounding box center [465, 175] width 49 height 9
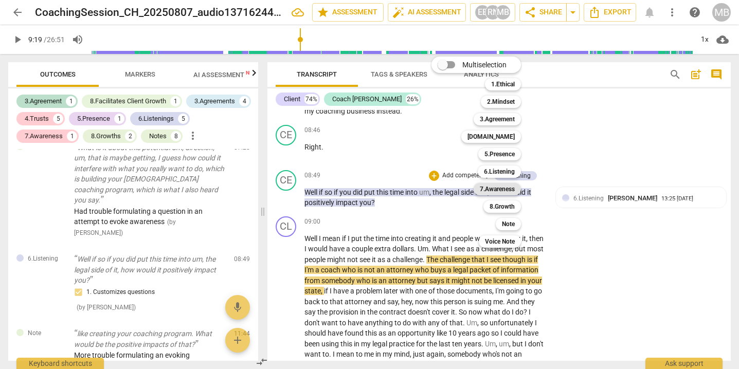
click at [505, 191] on b "7.Awareness" at bounding box center [497, 189] width 35 height 12
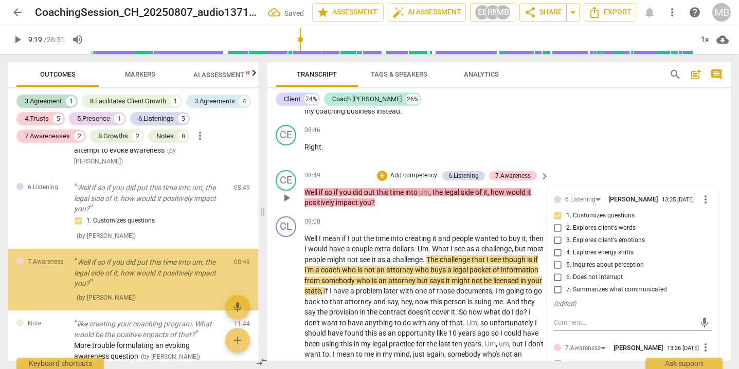
scroll to position [1141, 0]
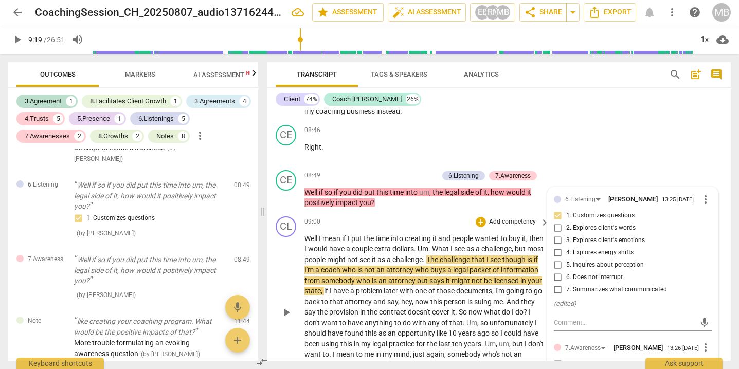
click at [727, 212] on div "CL play_arrow pause 09:00 + Add competency keyboard_arrow_right Well I mean if …" at bounding box center [498, 304] width 463 height 184
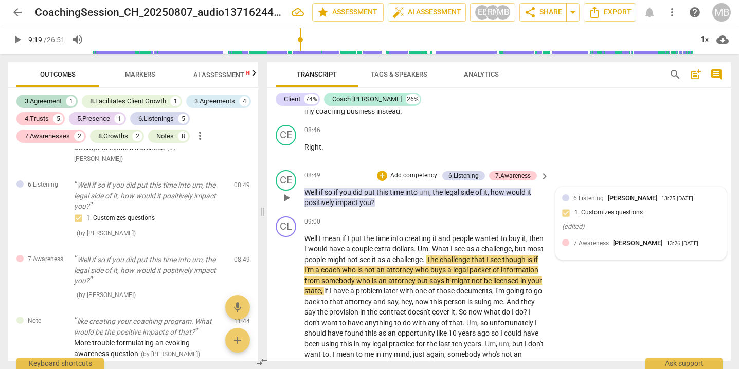
click at [586, 240] on span "7.Awareness" at bounding box center [590, 243] width 35 height 7
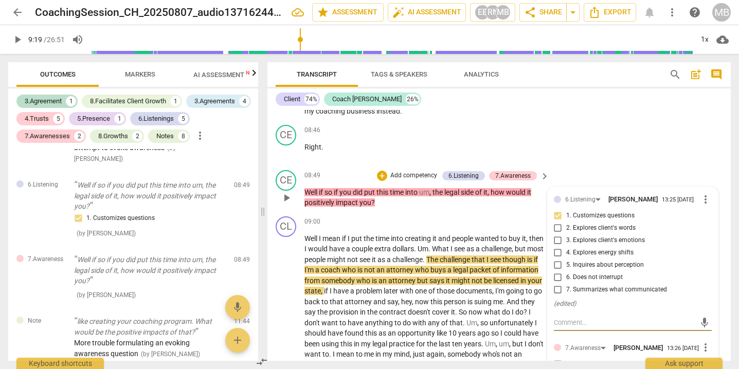
click at [556, 358] on input "1. Asks about a current way of thinking" at bounding box center [558, 364] width 16 height 12
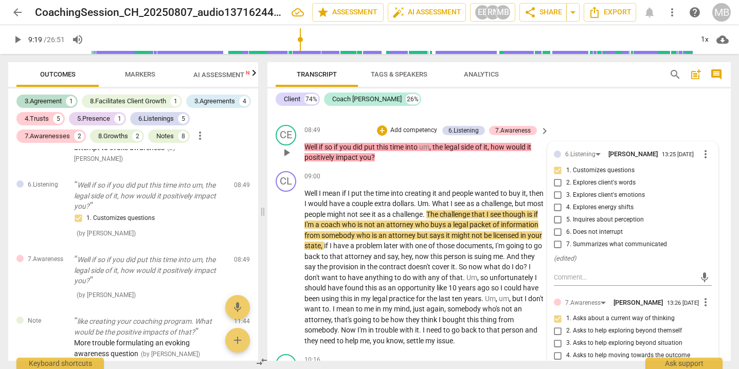
scroll to position [1885, 0]
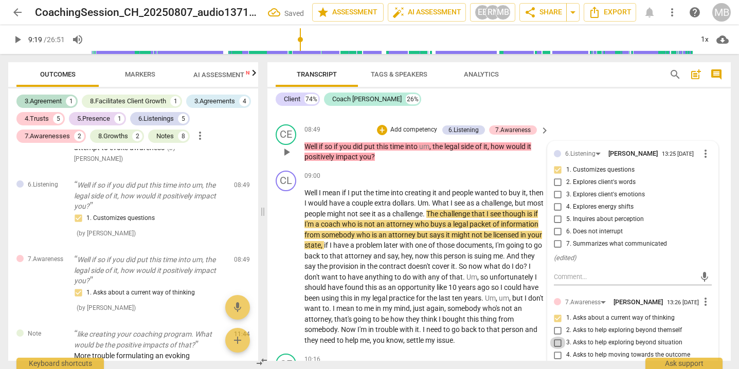
click at [555, 337] on input "3. Asks to help exploring beyond situation" at bounding box center [558, 343] width 16 height 12
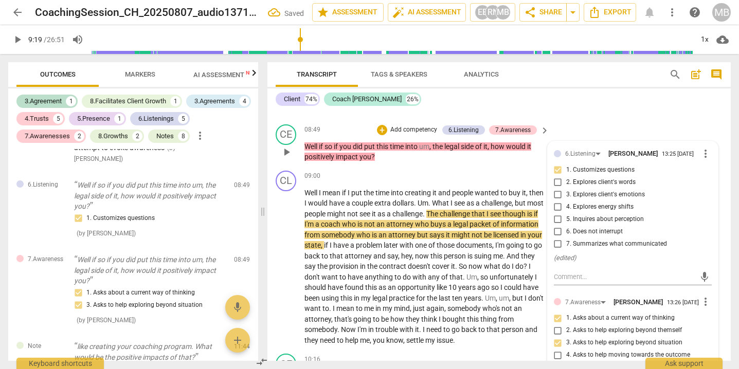
click at [476, 141] on p "Well if so if you did put this time into um , the legal side of it , how would …" at bounding box center [424, 151] width 240 height 21
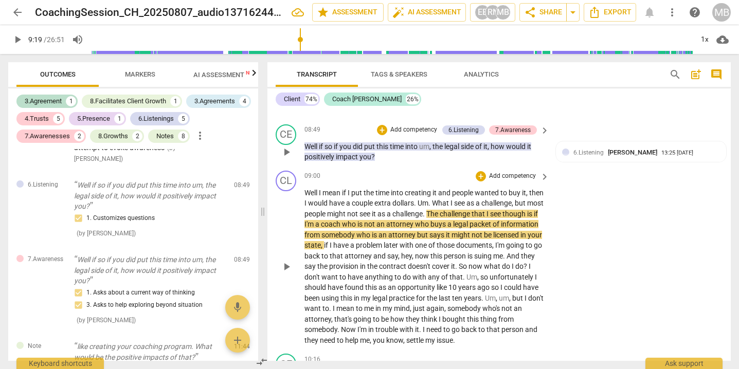
drag, startPoint x: 727, startPoint y: 193, endPoint x: 726, endPoint y: 184, distance: 9.8
click at [726, 184] on div "CL play_arrow pause 09:00 + Add competency keyboard_arrow_right Well I mean if …" at bounding box center [498, 259] width 463 height 184
drag, startPoint x: 727, startPoint y: 193, endPoint x: 726, endPoint y: 185, distance: 8.2
click at [726, 185] on div "CL play_arrow pause 09:00 + Add competency keyboard_arrow_right Well I mean if …" at bounding box center [498, 259] width 463 height 184
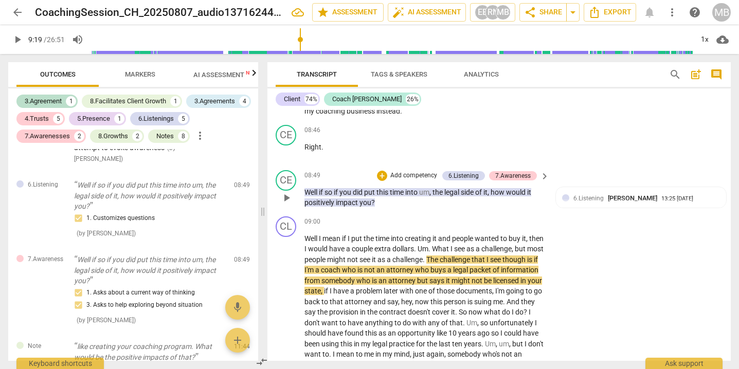
click at [406, 171] on p "Add competency" at bounding box center [413, 175] width 49 height 9
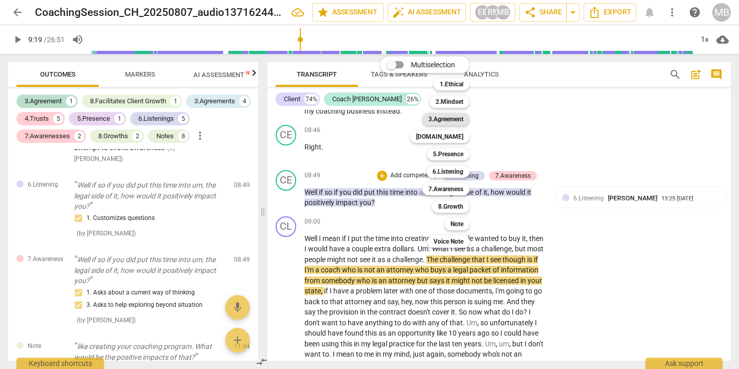
click at [447, 119] on b "3.Agreement" at bounding box center [445, 119] width 35 height 12
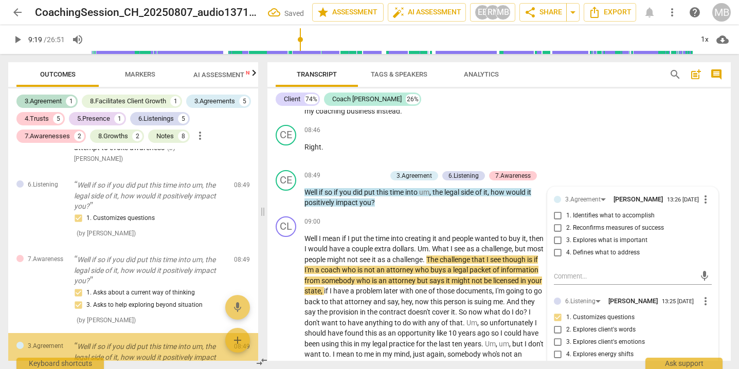
scroll to position [1227, 0]
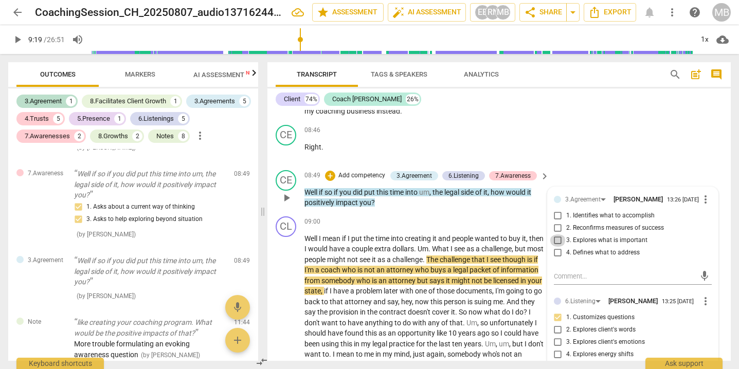
click at [555, 234] on input "3. Explores what is important" at bounding box center [558, 240] width 16 height 12
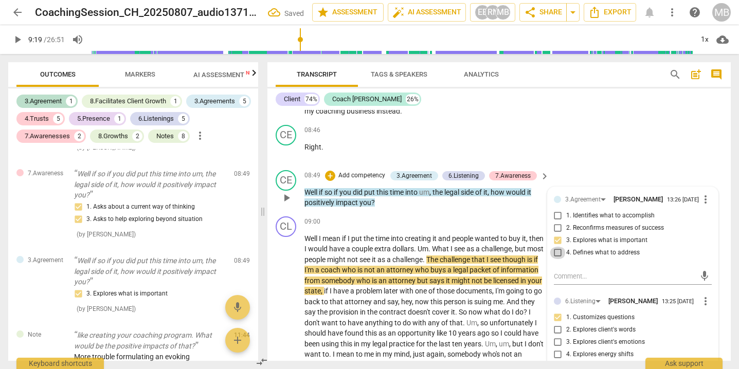
click at [556, 247] on input "4. Defines what to address" at bounding box center [558, 253] width 16 height 12
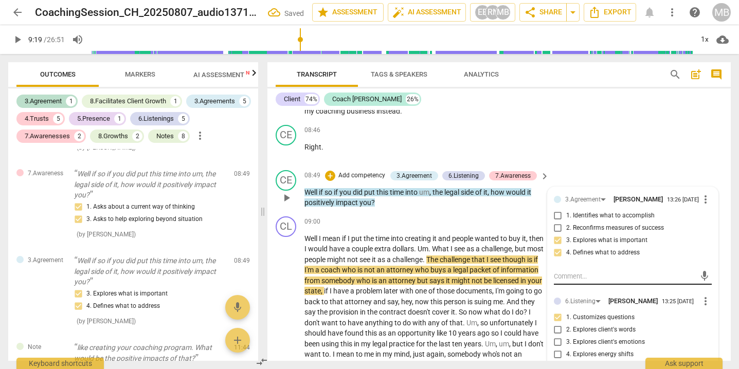
click at [560, 271] on textarea at bounding box center [624, 276] width 141 height 10
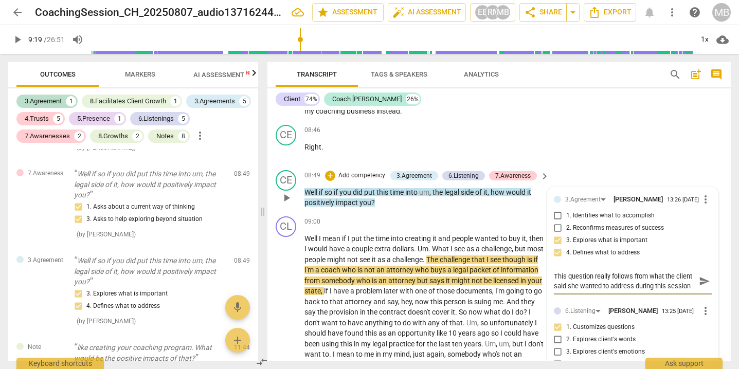
click at [699, 276] on span "send" at bounding box center [704, 281] width 11 height 11
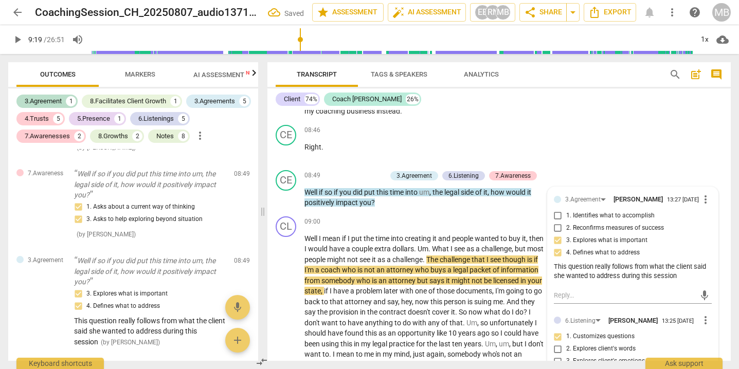
click at [17, 40] on span "play_arrow" at bounding box center [17, 39] width 12 height 12
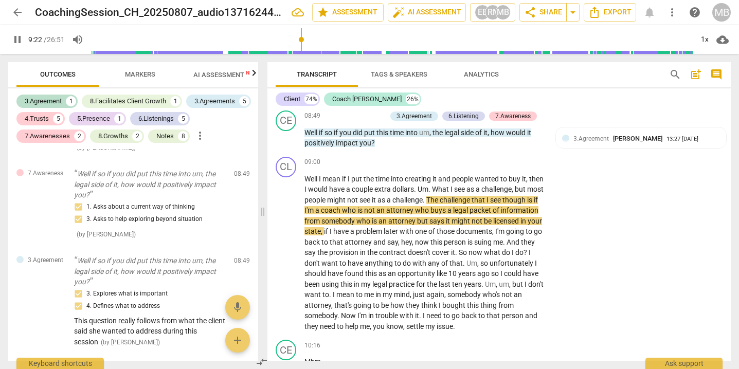
scroll to position [1911, 0]
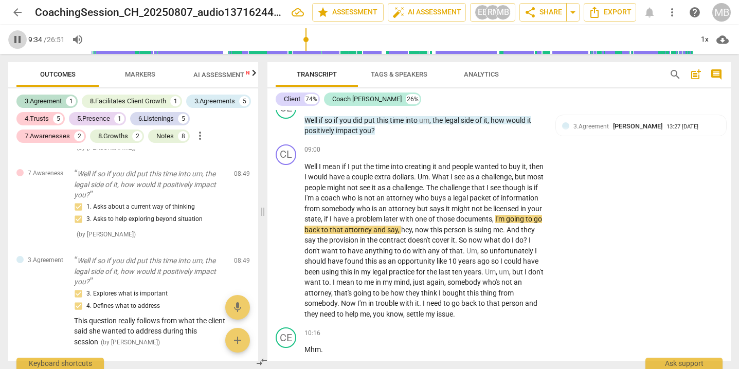
click at [17, 38] on span "pause" at bounding box center [17, 39] width 12 height 12
click at [19, 40] on span "play_arrow" at bounding box center [17, 39] width 12 height 12
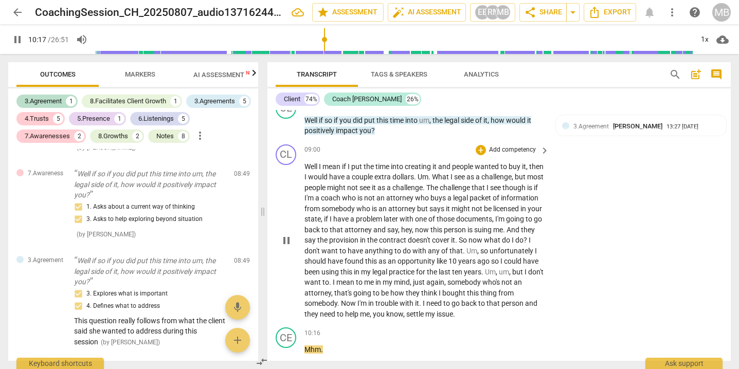
scroll to position [2174, 0]
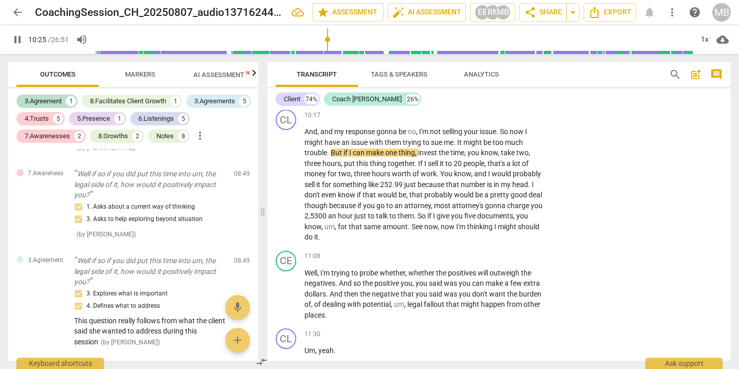
click at [17, 41] on span "pause" at bounding box center [17, 39] width 12 height 12
click at [19, 39] on span "play_arrow" at bounding box center [17, 39] width 12 height 12
click at [18, 40] on span "pause" at bounding box center [17, 39] width 12 height 12
click at [17, 39] on span "play_arrow" at bounding box center [17, 39] width 12 height 12
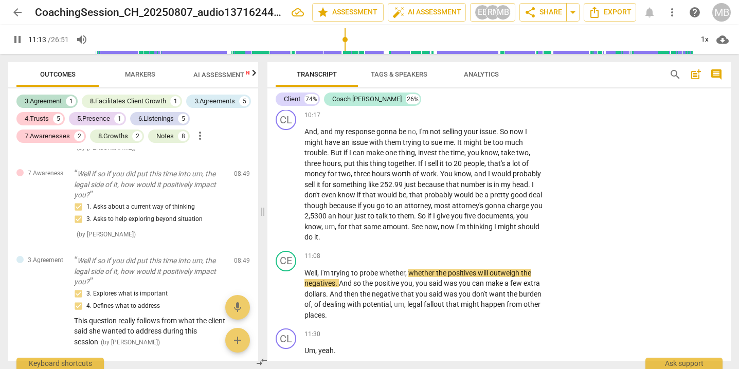
click at [17, 39] on span "pause" at bounding box center [17, 39] width 12 height 12
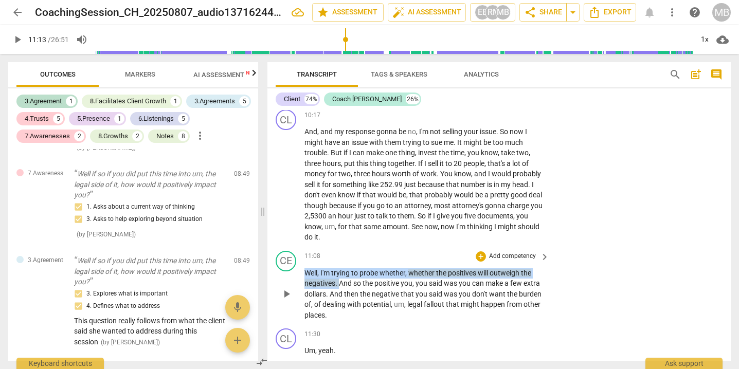
drag, startPoint x: 305, startPoint y: 251, endPoint x: 340, endPoint y: 264, distance: 37.2
click at [340, 268] on p "Well , I'm trying to probe whether , whether the positives will outweigh the ne…" at bounding box center [424, 294] width 240 height 53
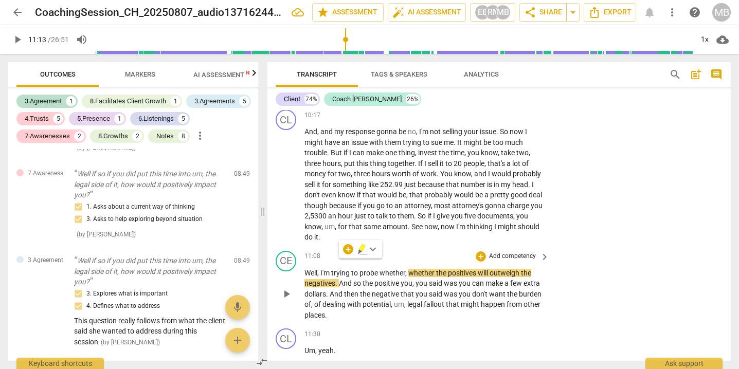
click at [492, 252] on p "Add competency" at bounding box center [512, 256] width 49 height 9
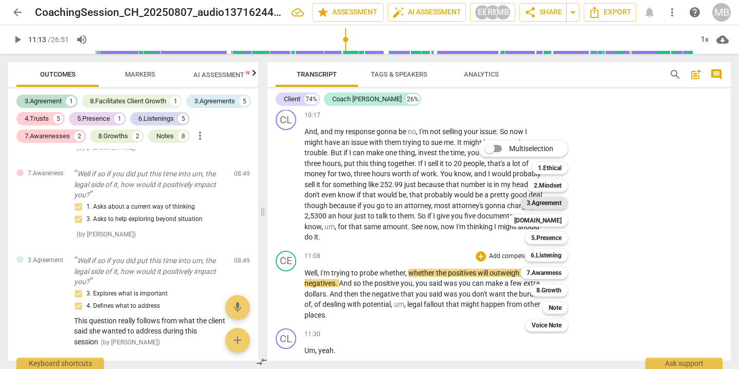
click at [538, 203] on b "3.Agreement" at bounding box center [543, 203] width 35 height 12
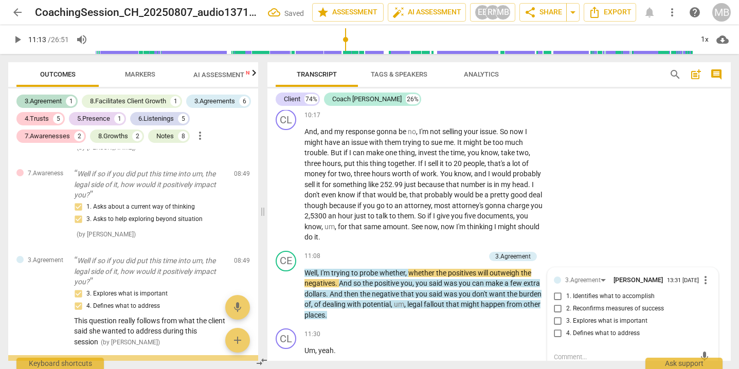
scroll to position [1354, 0]
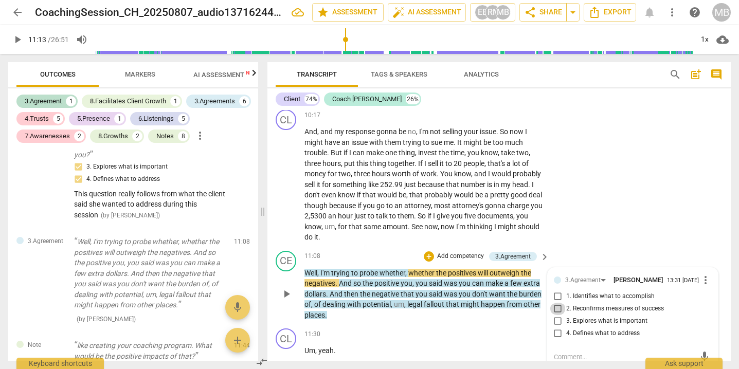
click at [554, 303] on input "2. Reconfirms measures of success" at bounding box center [558, 309] width 16 height 12
click at [563, 352] on textarea at bounding box center [624, 357] width 141 height 10
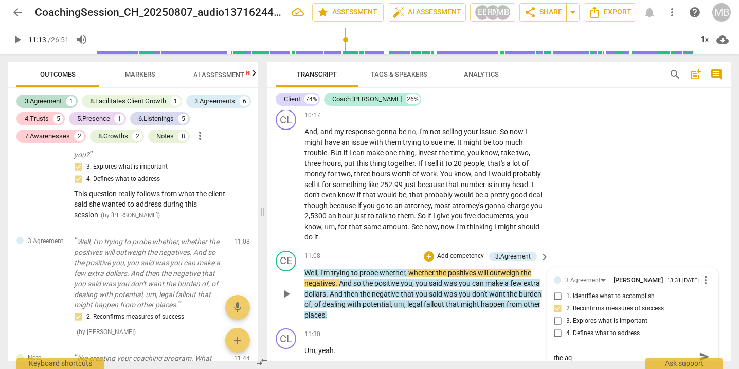
scroll to position [0, 0]
click at [698, 352] on div "You are staying the course of action in terms of the agreement You are staying …" at bounding box center [633, 362] width 158 height 20
click at [701, 356] on span "send" at bounding box center [704, 361] width 11 height 11
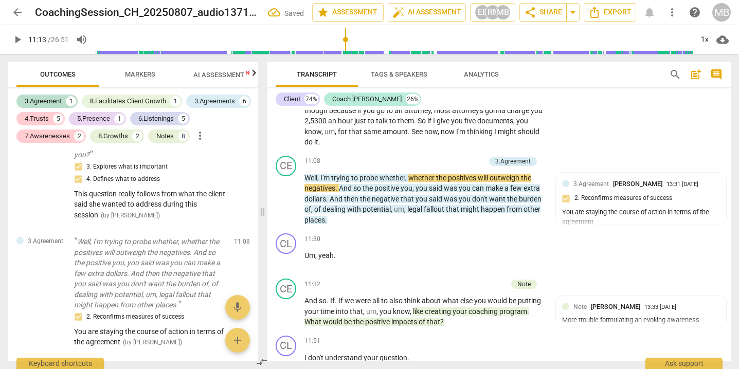
scroll to position [2281, 0]
